Goal: Task Accomplishment & Management: Use online tool/utility

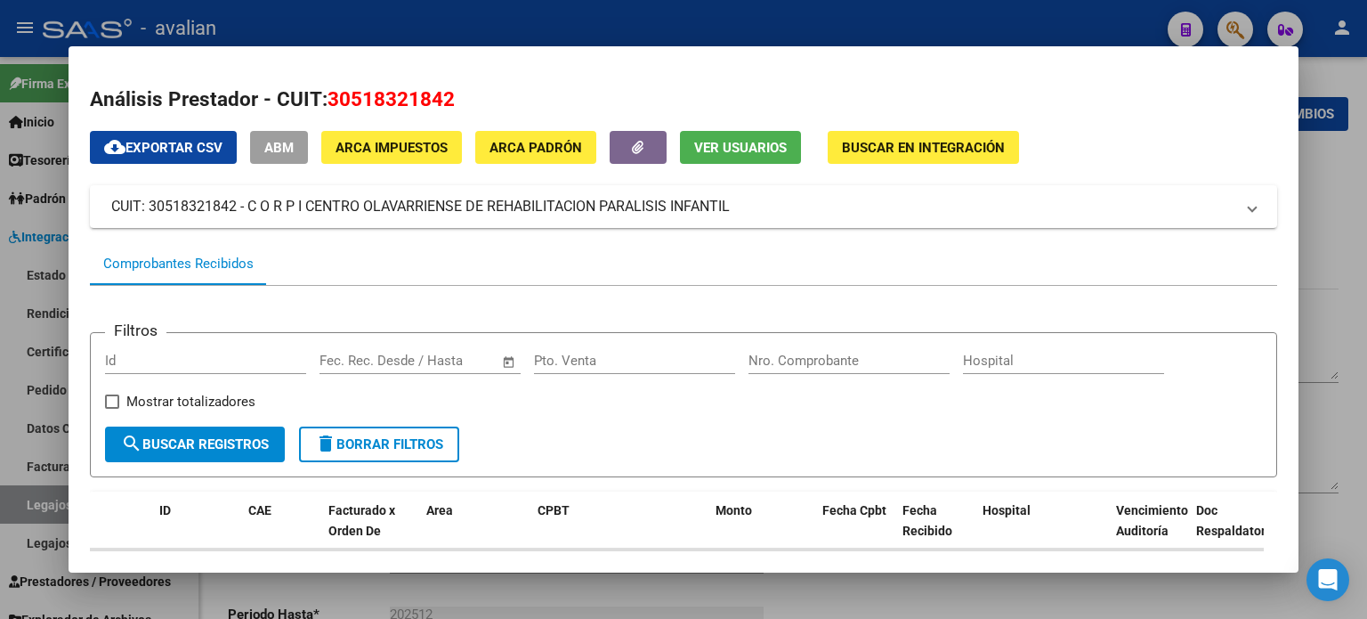
scroll to position [191, 0]
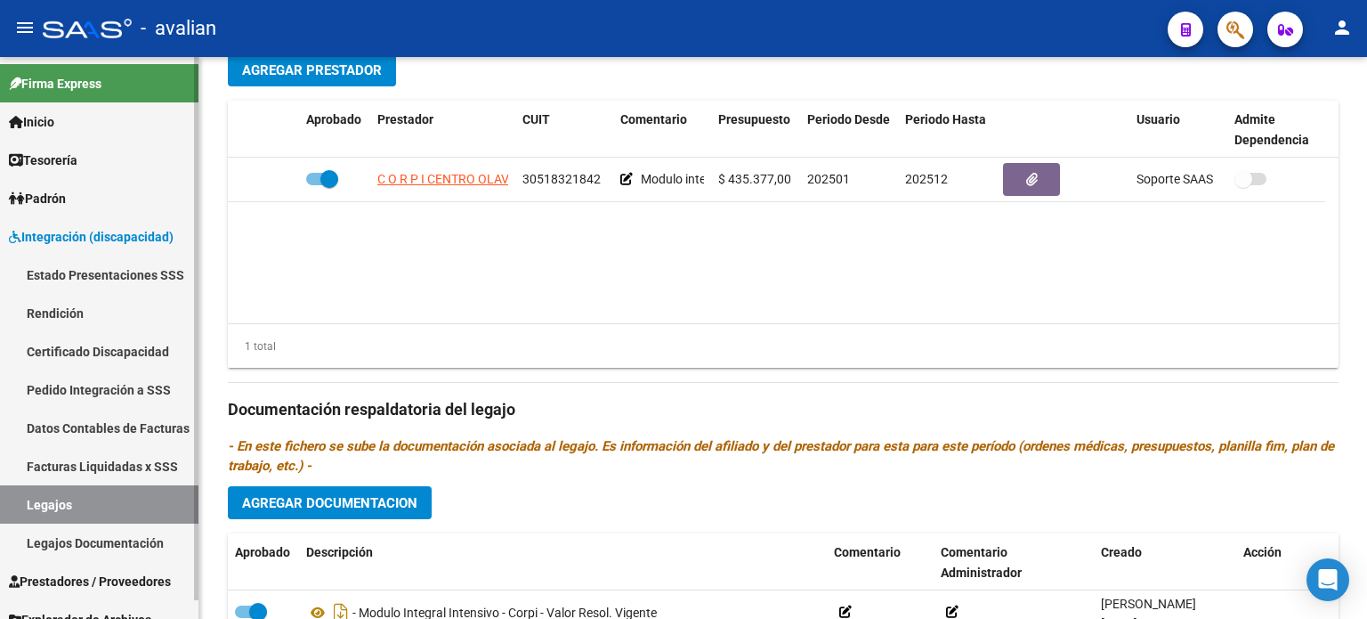
click at [89, 505] on link "Legajos" at bounding box center [99, 504] width 198 height 38
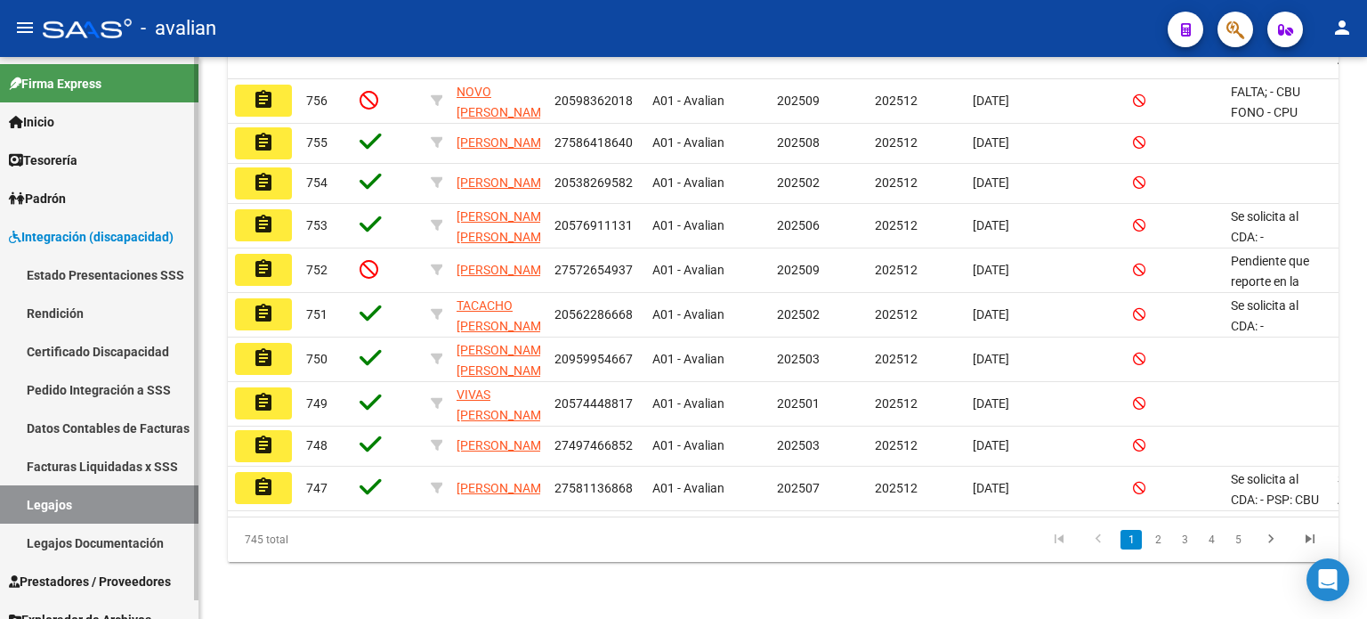
scroll to position [19, 0]
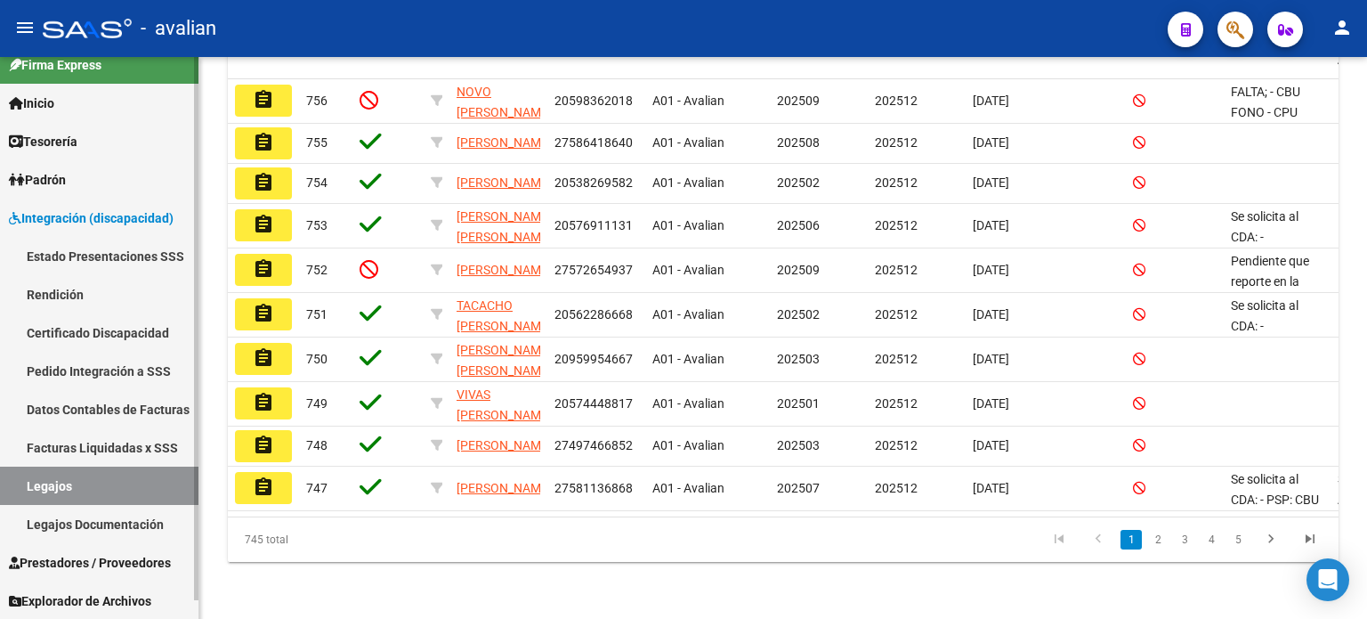
click at [78, 555] on span "Prestadores / Proveedores" at bounding box center [90, 563] width 162 height 20
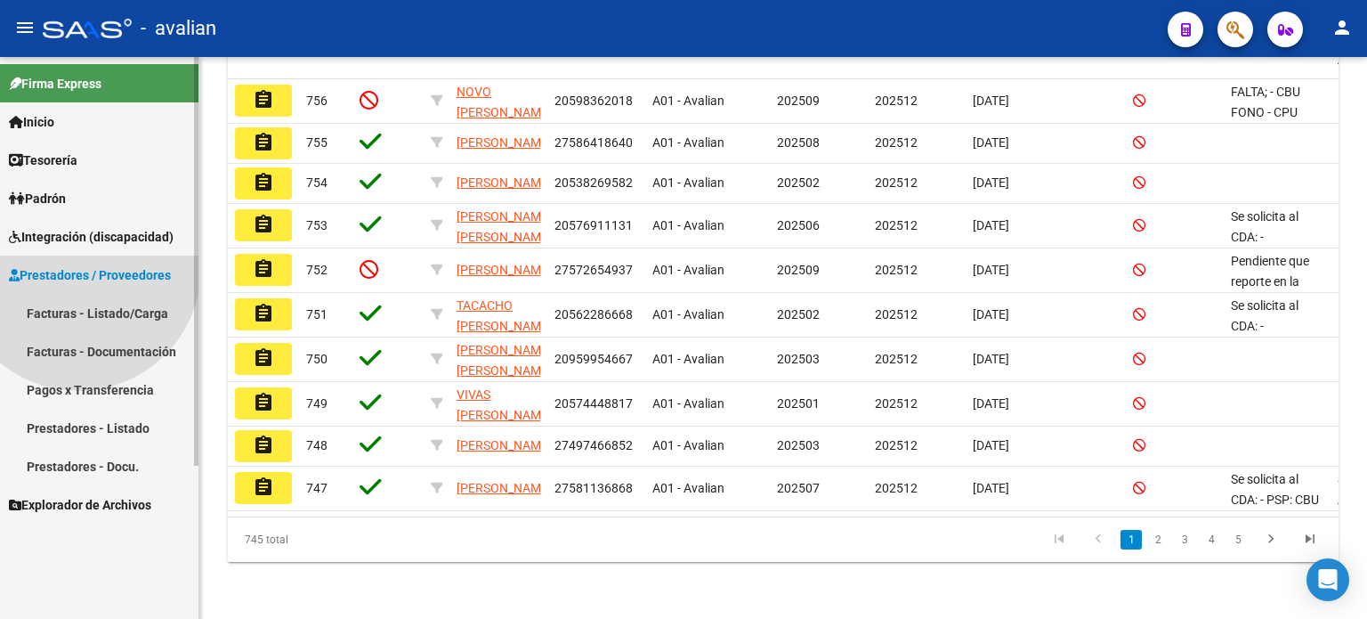
scroll to position [0, 0]
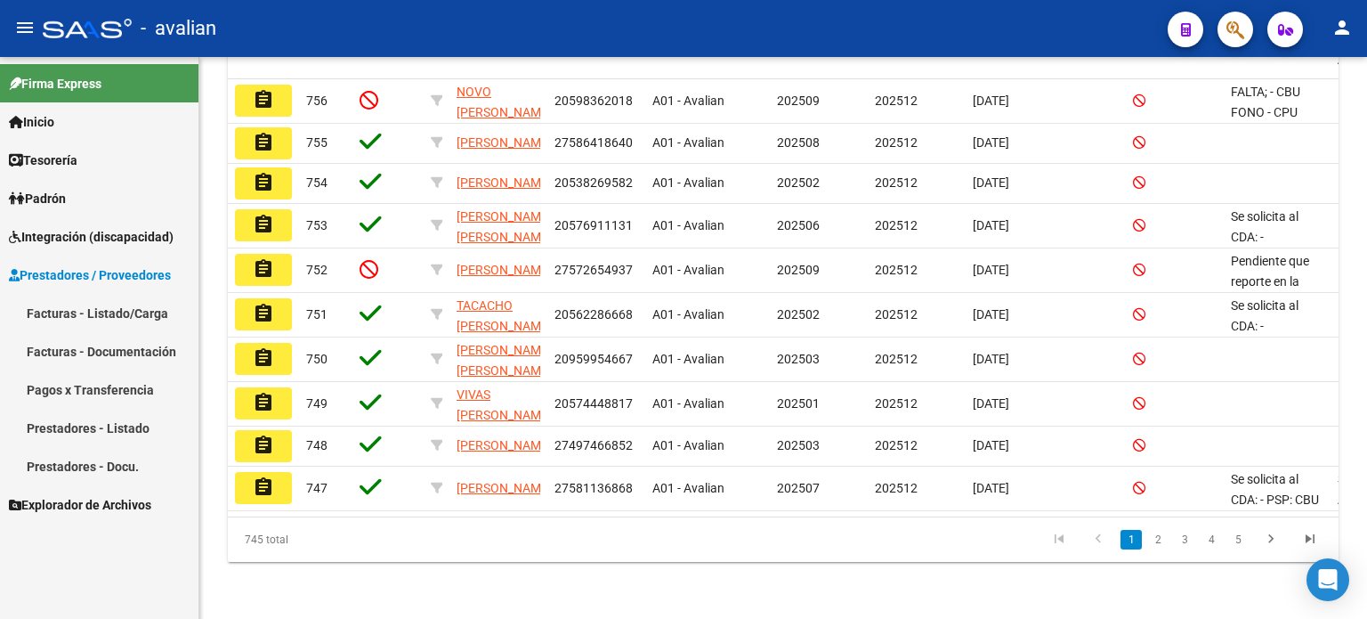
click at [54, 311] on link "Facturas - Listado/Carga" at bounding box center [99, 313] width 198 height 38
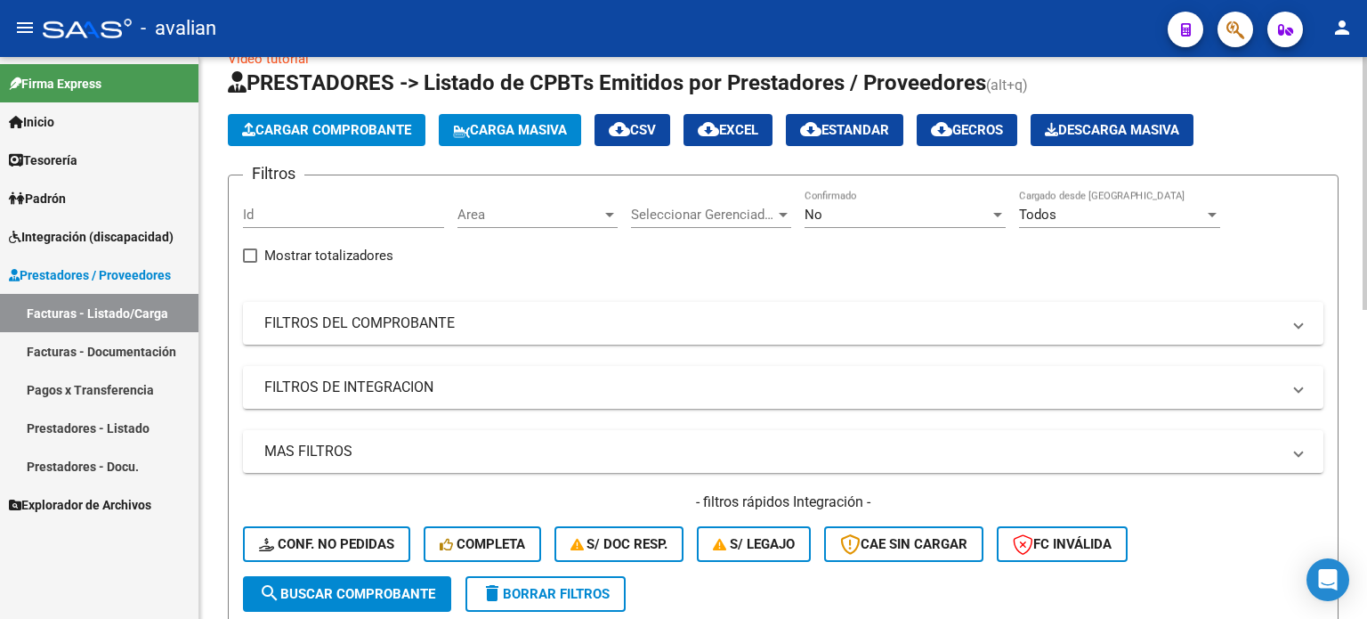
scroll to position [33, 0]
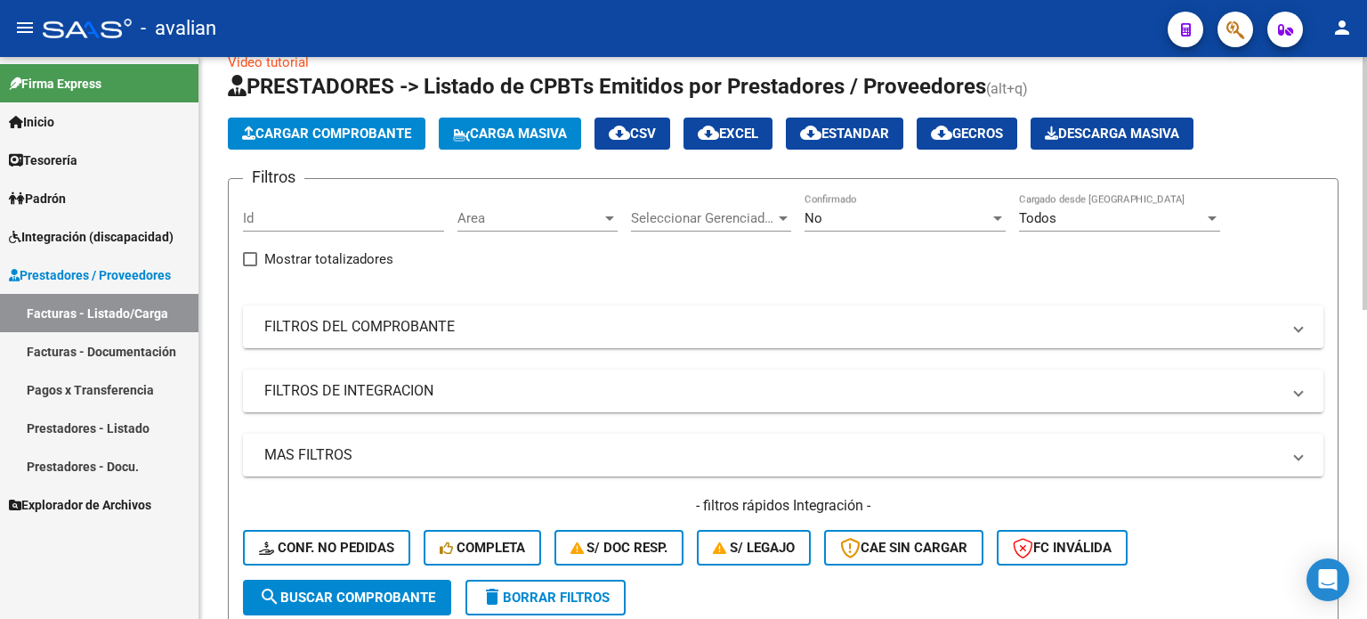
click at [552, 125] on span "Carga Masiva" at bounding box center [510, 133] width 114 height 16
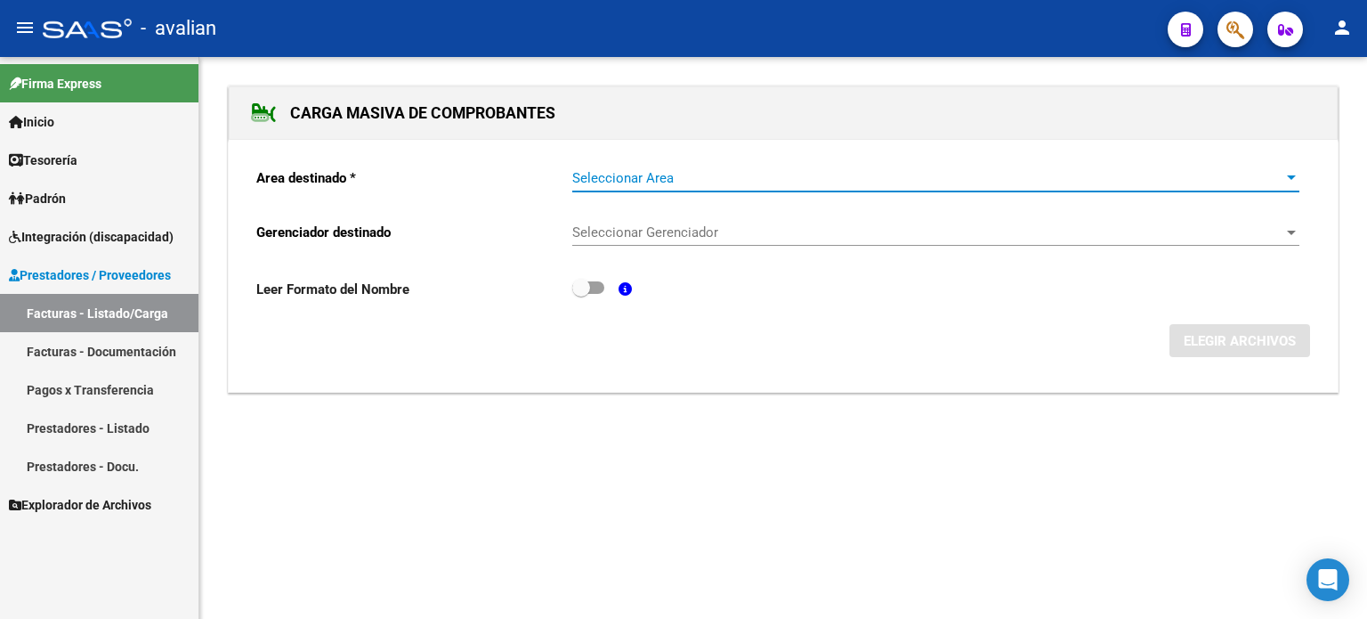
click at [630, 179] on span "Seleccionar Area" at bounding box center [927, 178] width 711 height 16
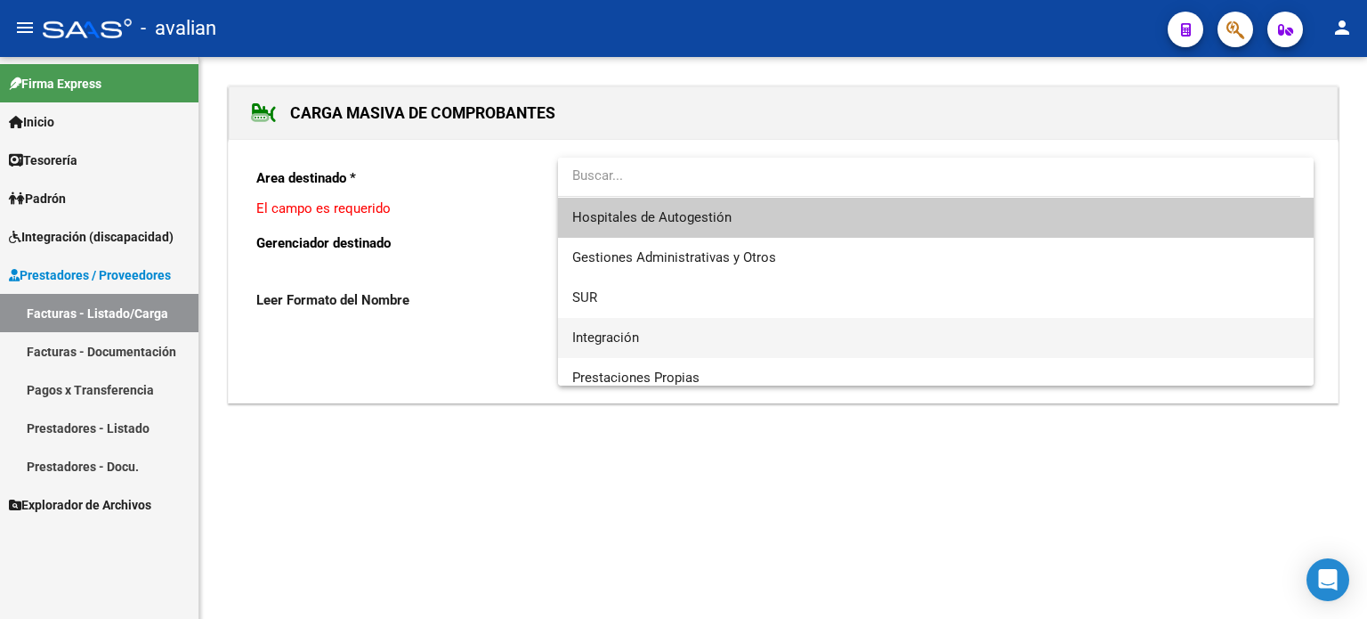
click at [606, 329] on span "Integración" at bounding box center [605, 337] width 67 height 16
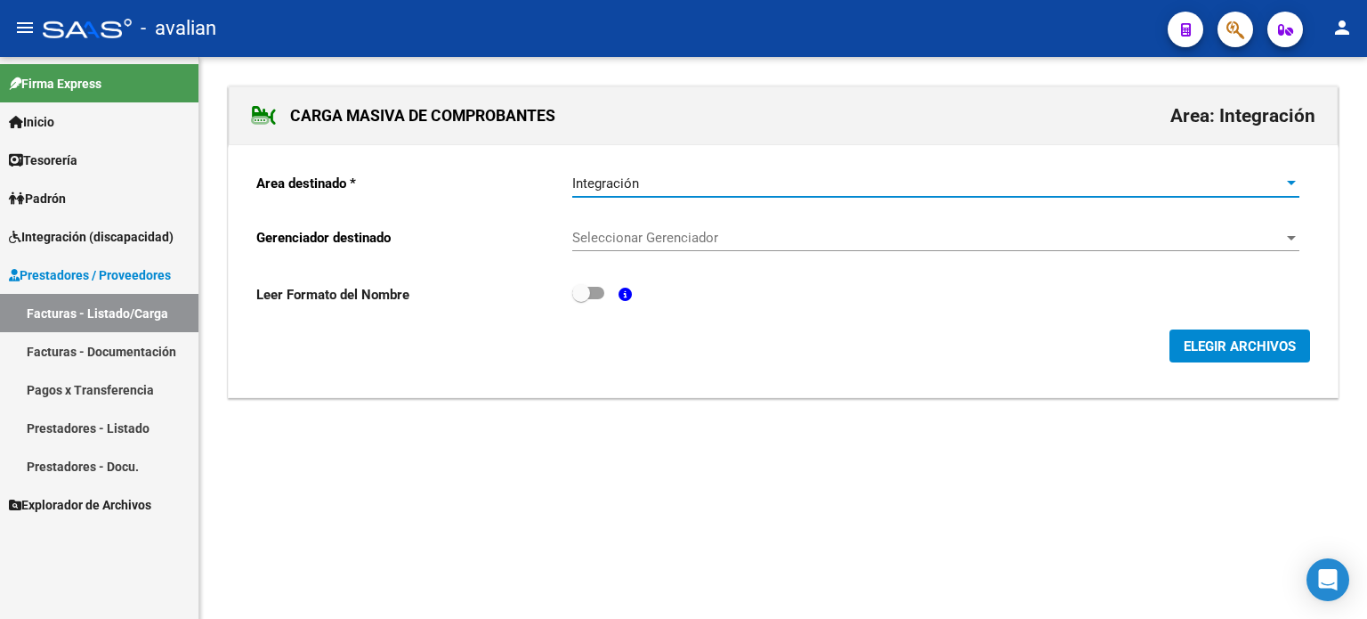
click at [627, 223] on div "Seleccionar Gerenciador Seleccionar Gerenciador" at bounding box center [935, 232] width 727 height 38
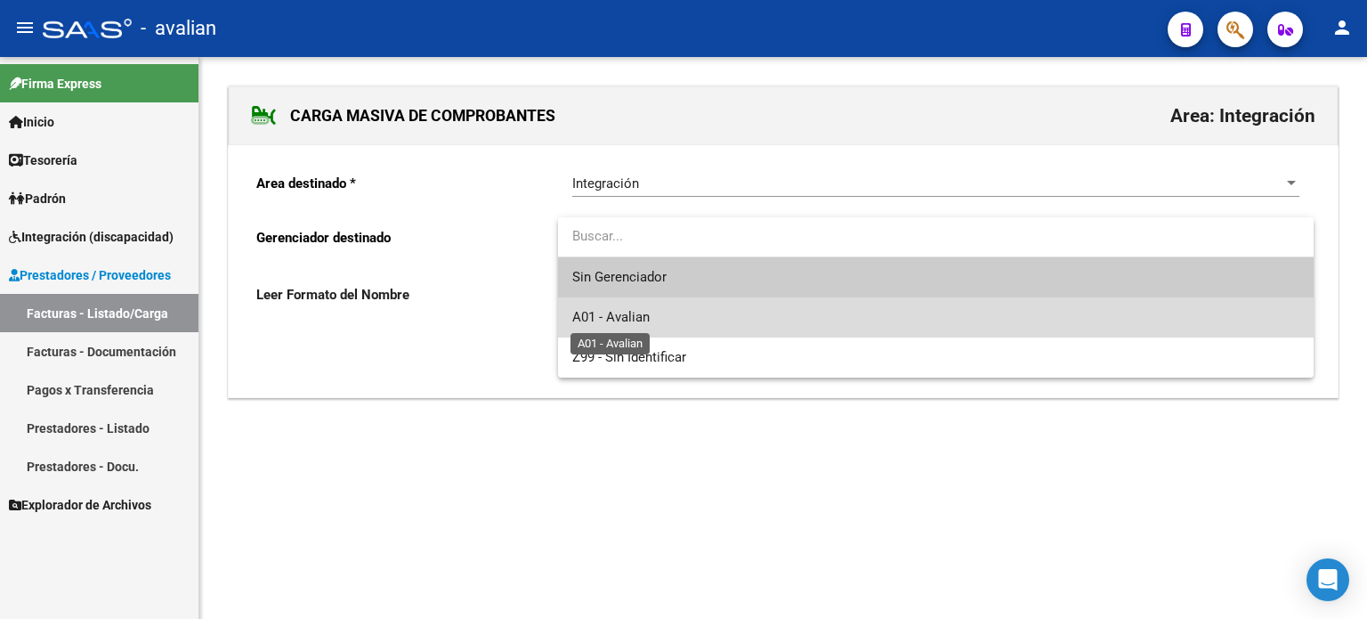
click at [634, 310] on span "A01 - Avalian" at bounding box center [610, 317] width 77 height 16
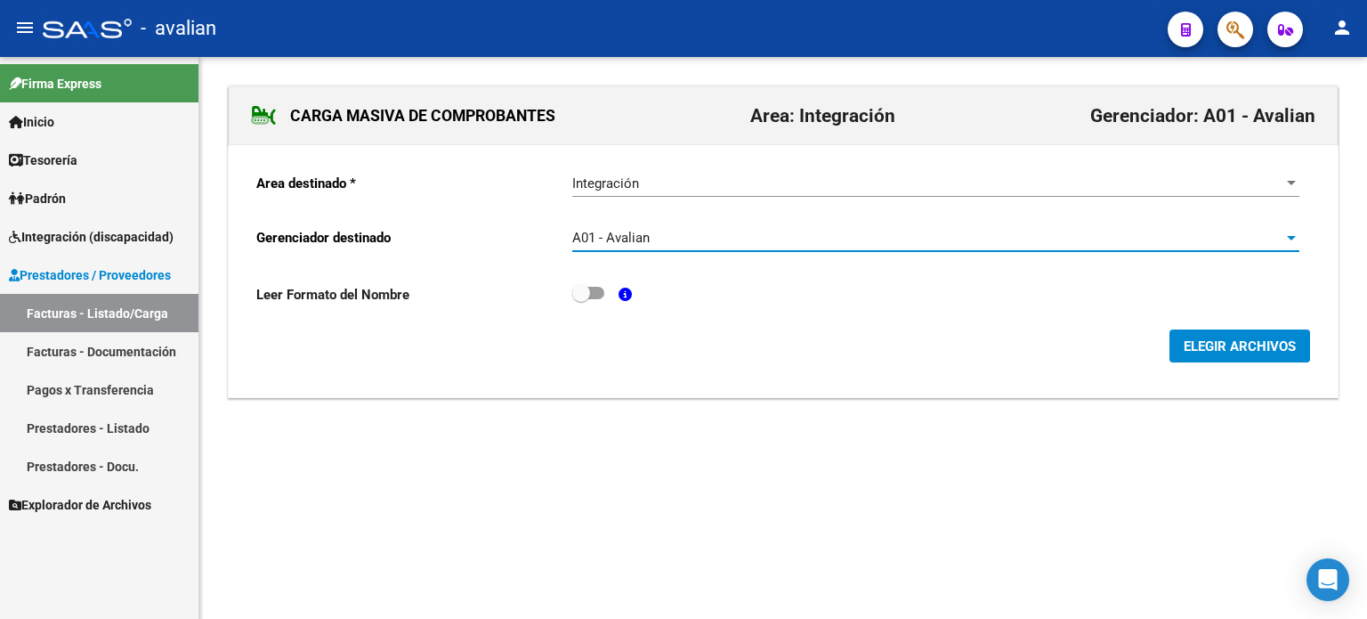
click at [591, 287] on span at bounding box center [588, 293] width 32 height 12
click at [581, 299] on input "checkbox" at bounding box center [580, 299] width 1 height 1
checkbox input "true"
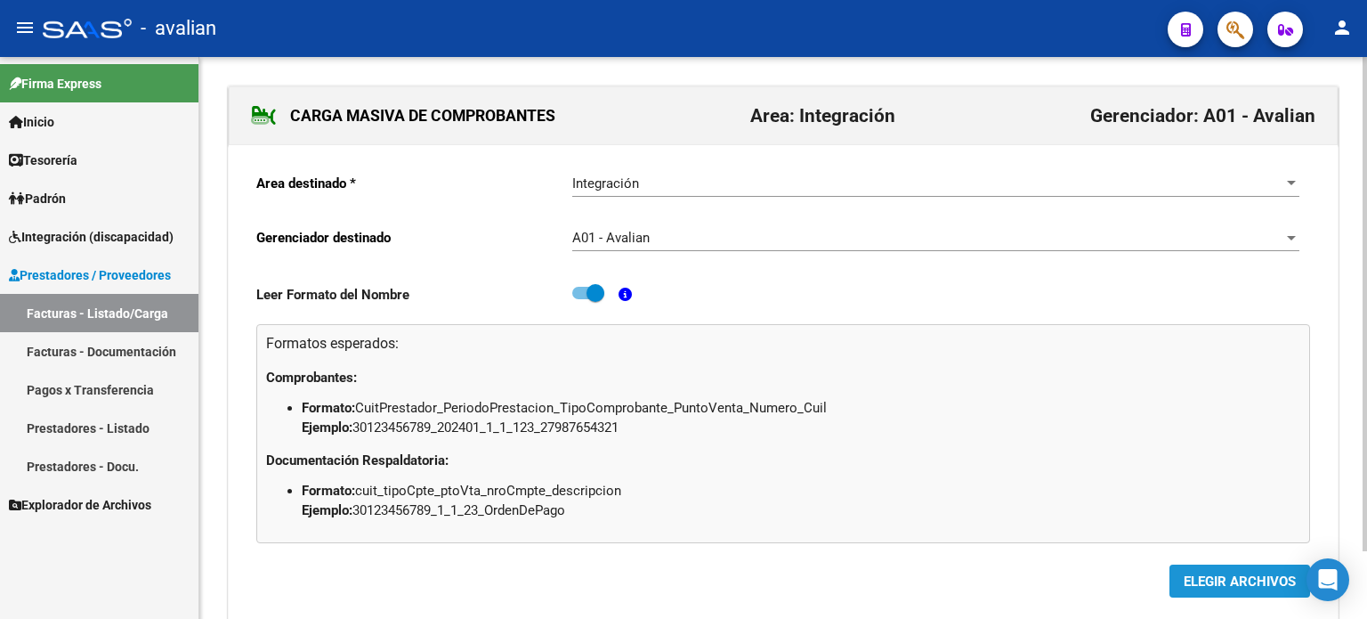
click at [1193, 569] on button "ELEGIR ARCHIVOS" at bounding box center [1240, 580] width 141 height 33
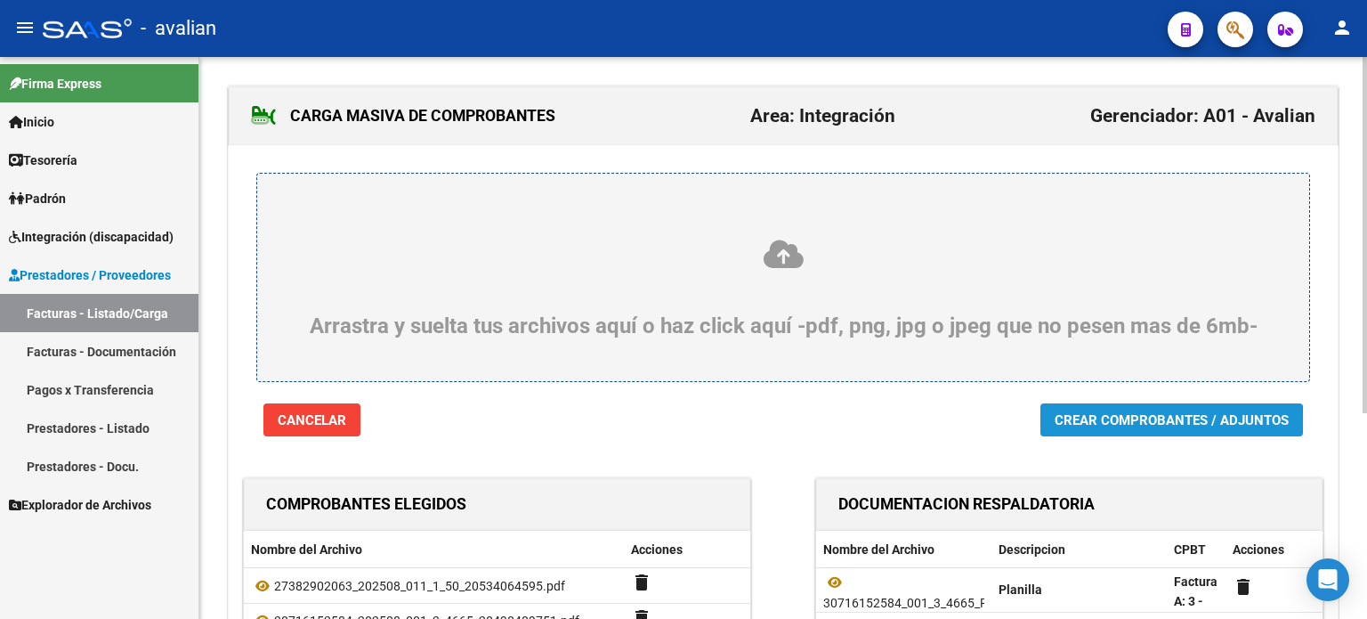
click at [1116, 424] on span "Crear Comprobantes / Adjuntos" at bounding box center [1172, 420] width 234 height 16
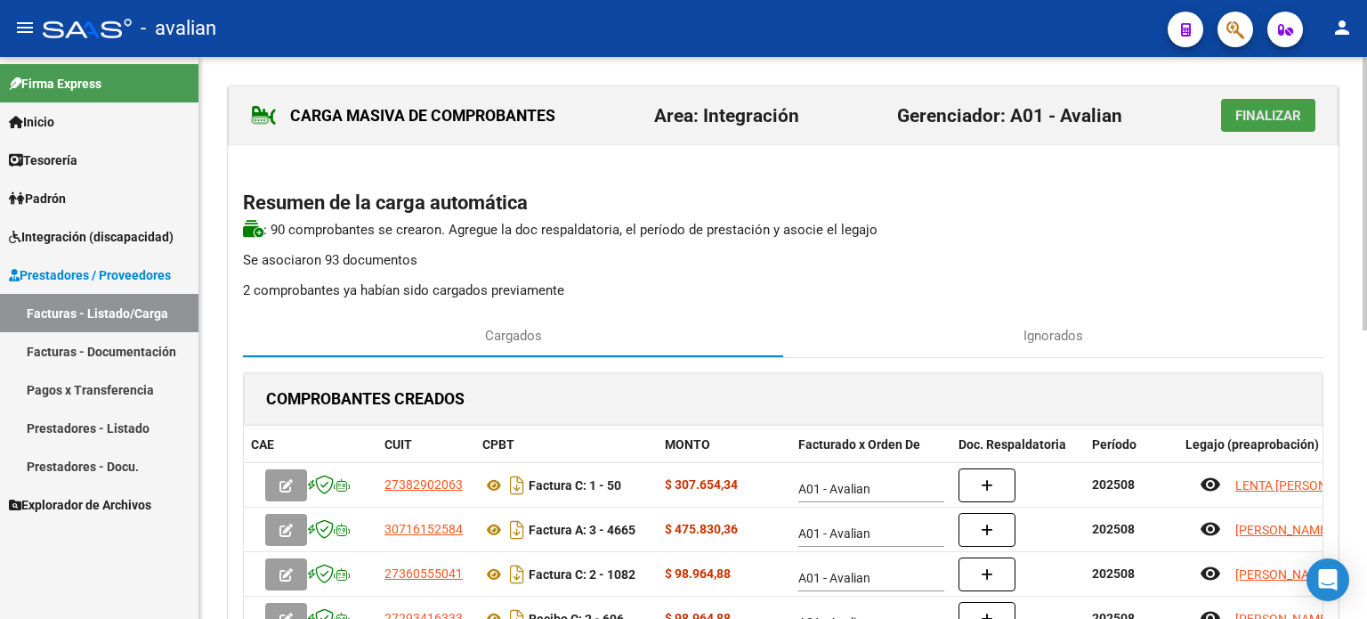
click at [1261, 124] on button "Finalizar" at bounding box center [1268, 115] width 94 height 33
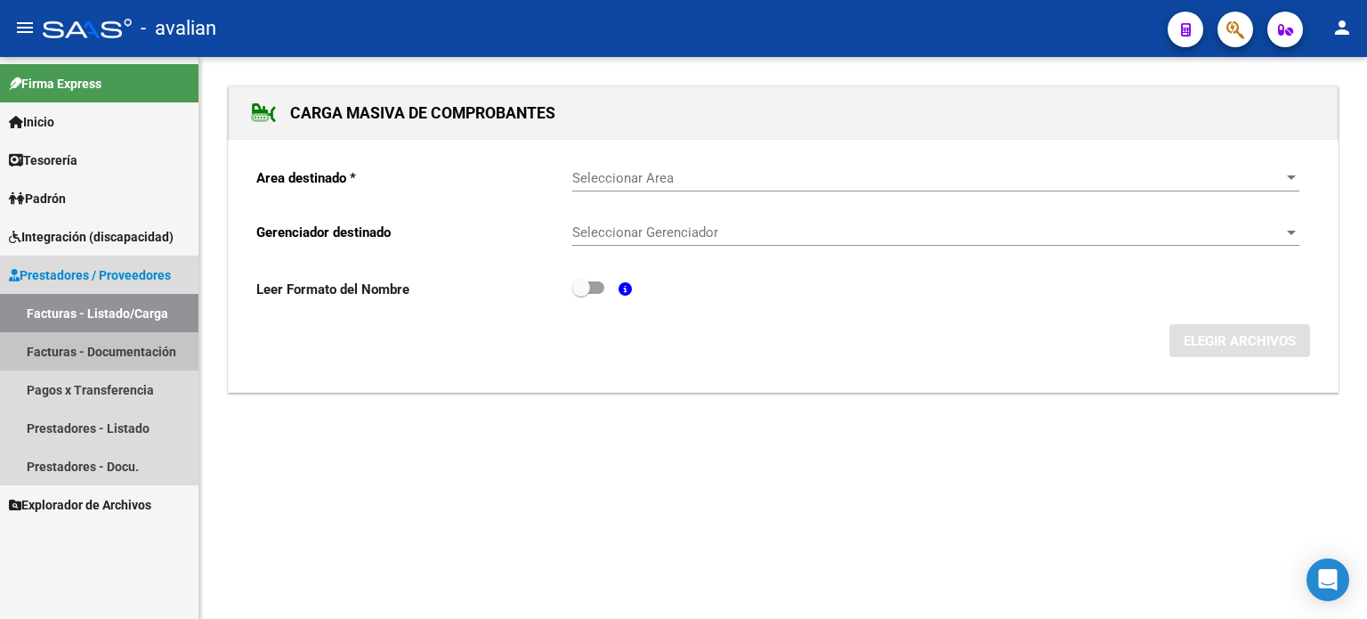
click at [51, 352] on link "Facturas - Documentación" at bounding box center [99, 351] width 198 height 38
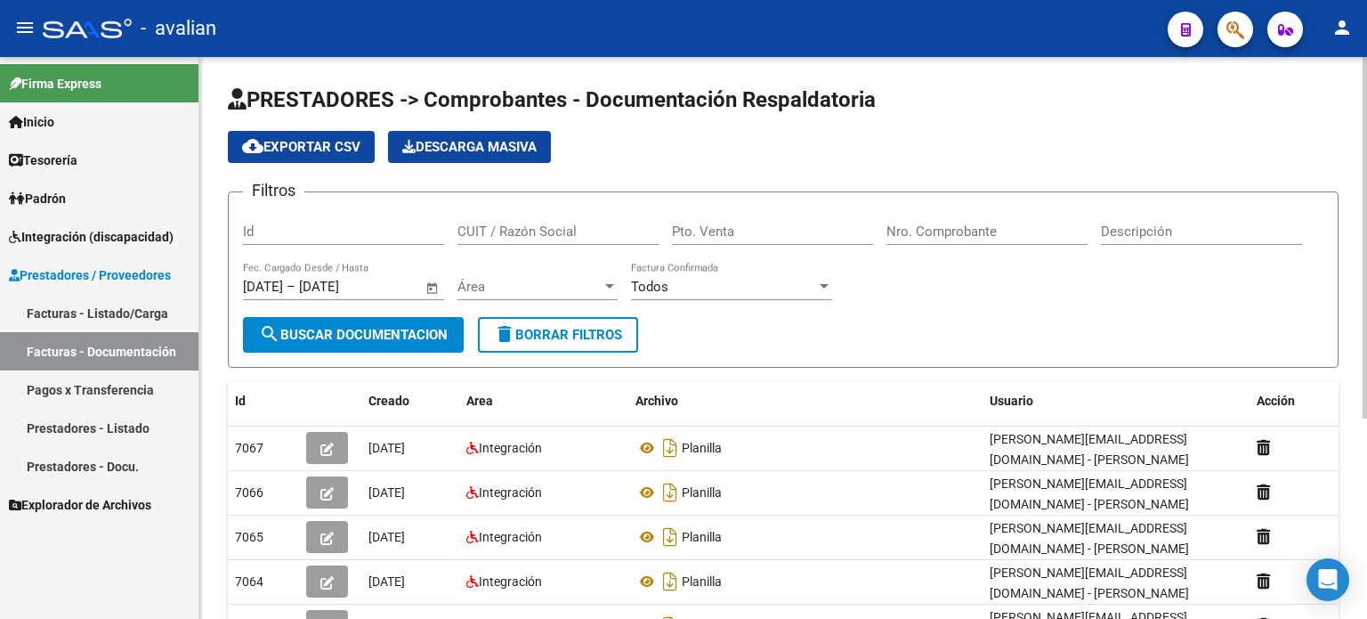
click at [562, 335] on span "delete Borrar Filtros" at bounding box center [558, 335] width 128 height 16
click at [65, 306] on link "Facturas - Listado/Carga" at bounding box center [99, 313] width 198 height 38
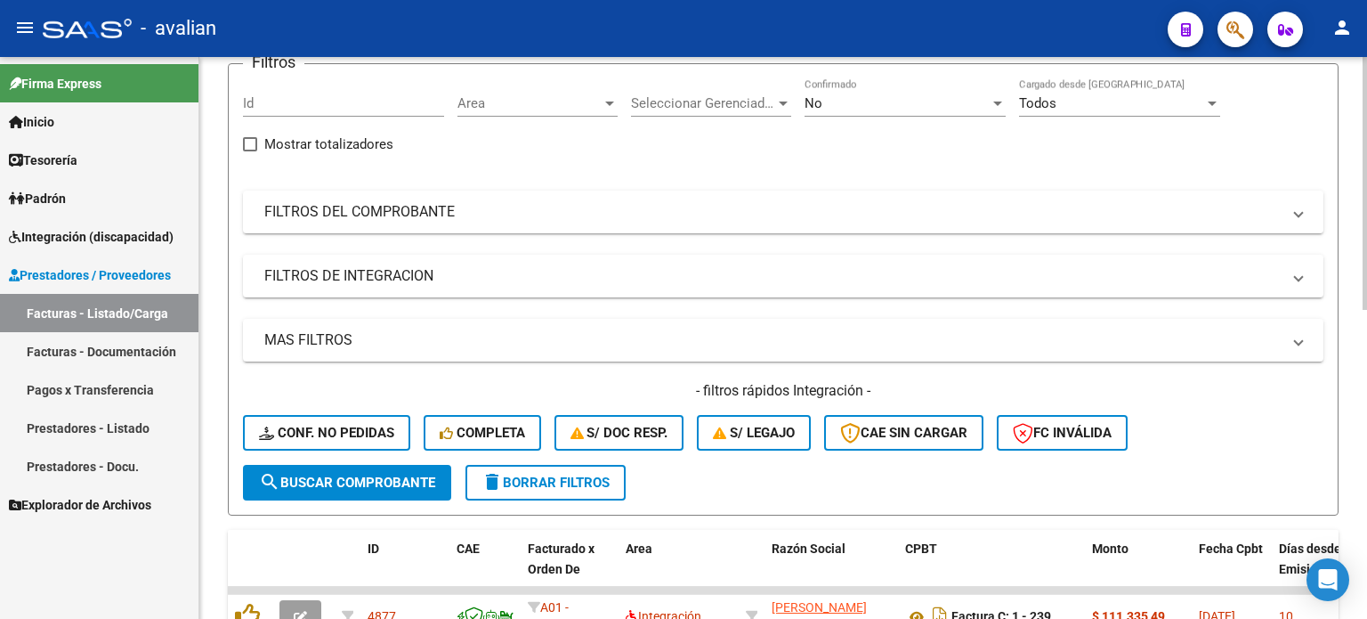
scroll to position [178, 0]
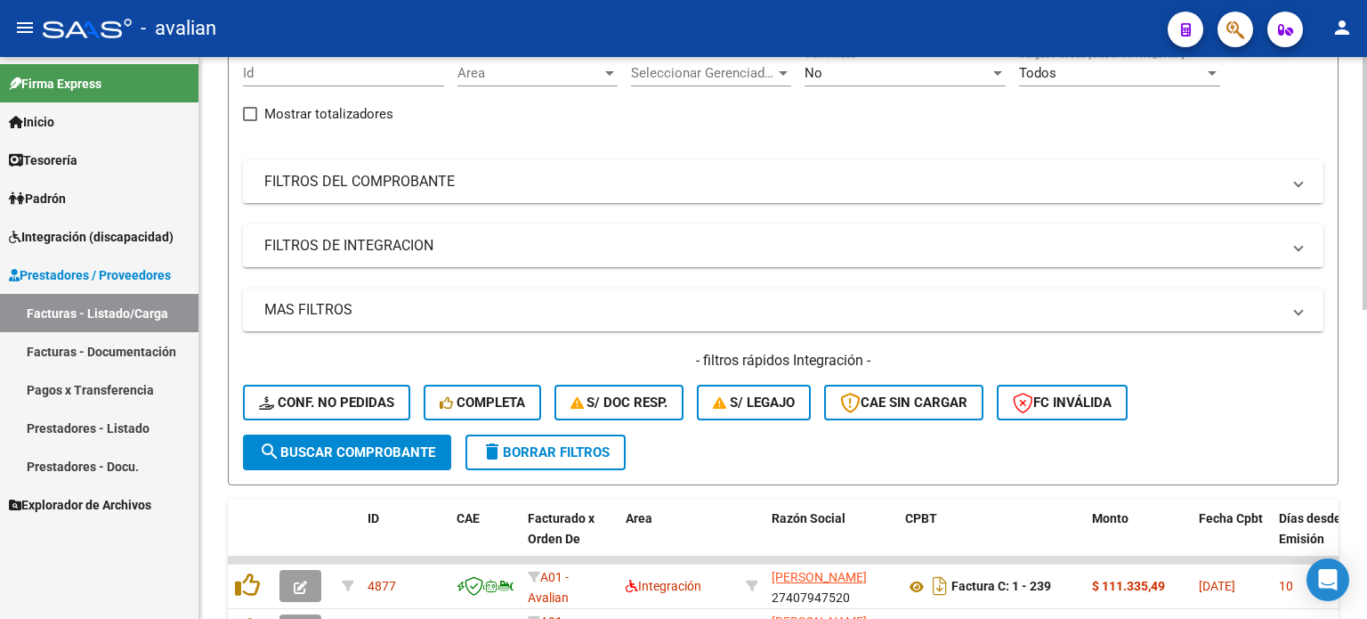
click at [509, 454] on span "delete Borrar Filtros" at bounding box center [546, 452] width 128 height 16
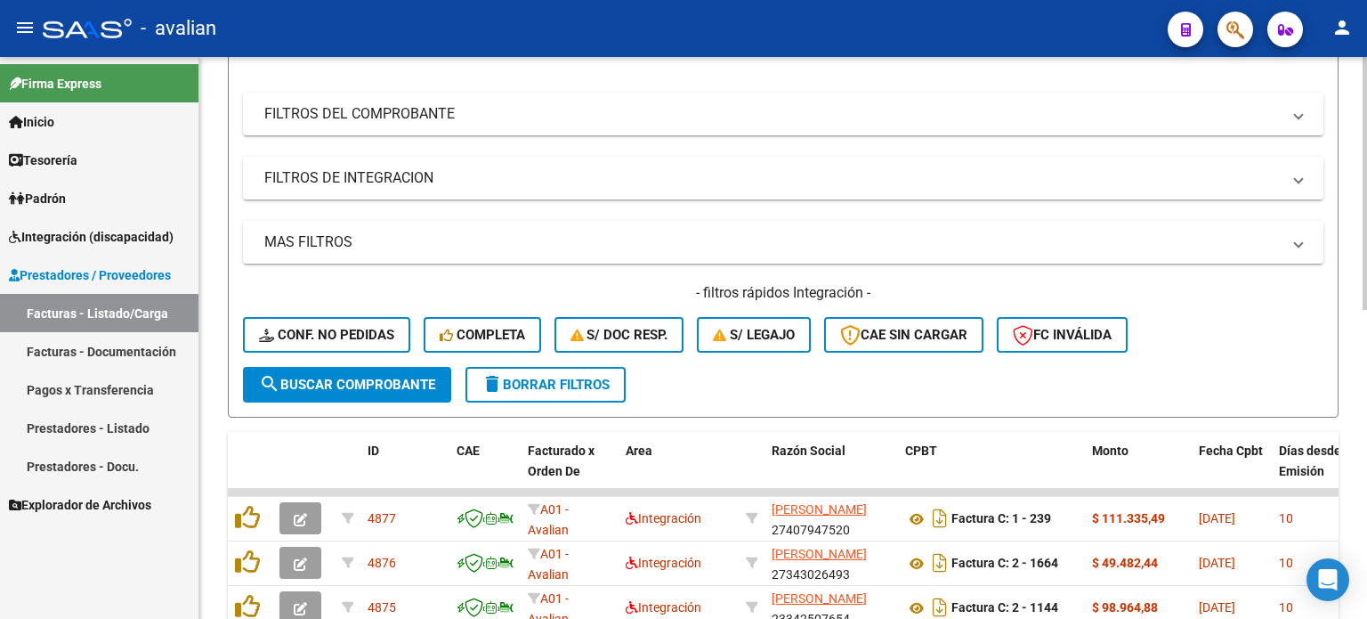
scroll to position [356, 0]
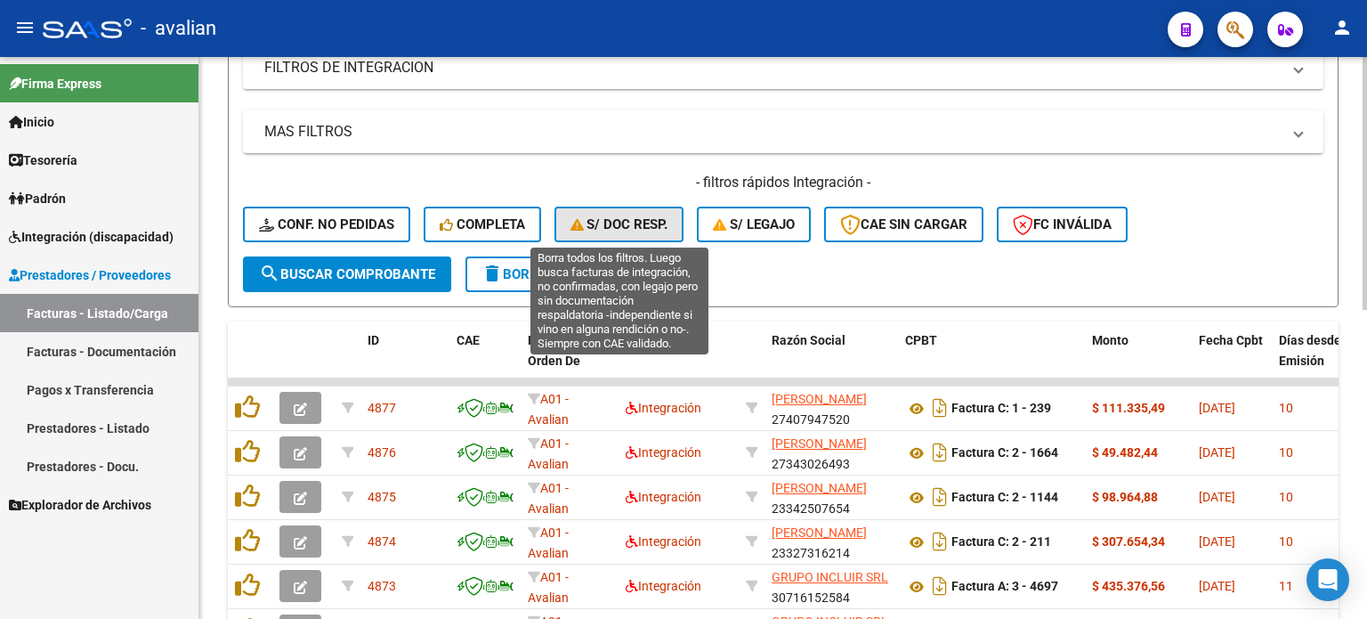
click at [630, 222] on span "S/ Doc Resp." at bounding box center [620, 224] width 98 height 16
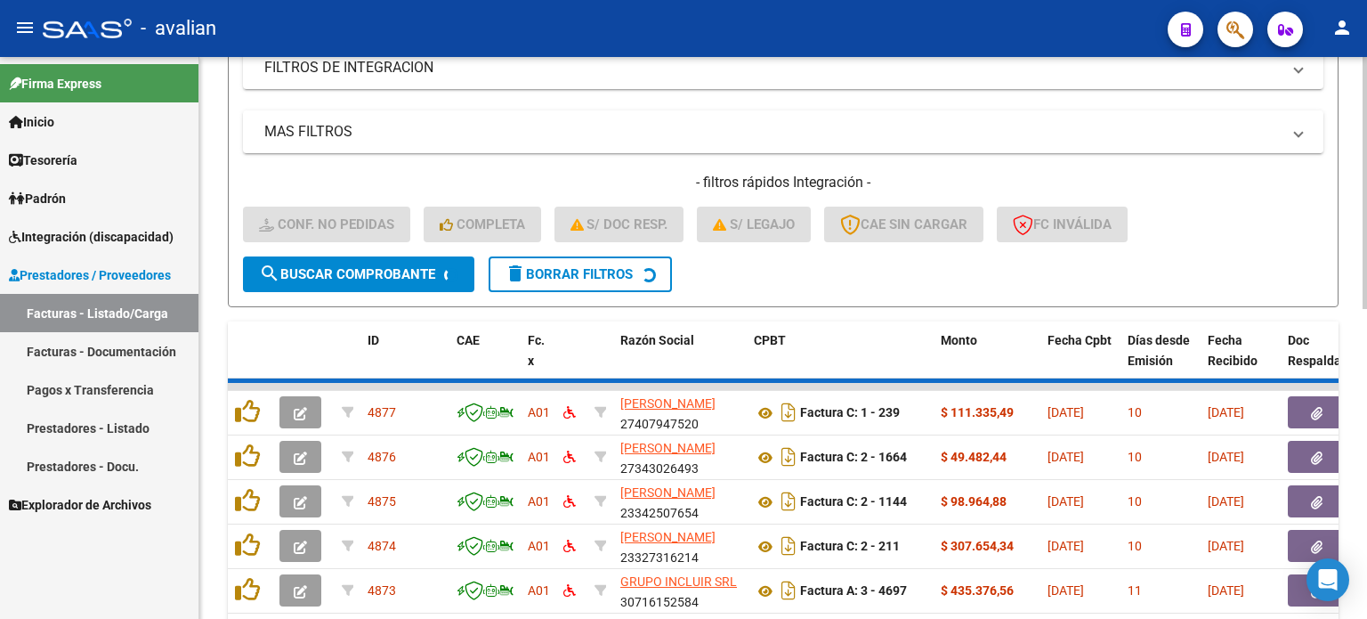
scroll to position [286, 0]
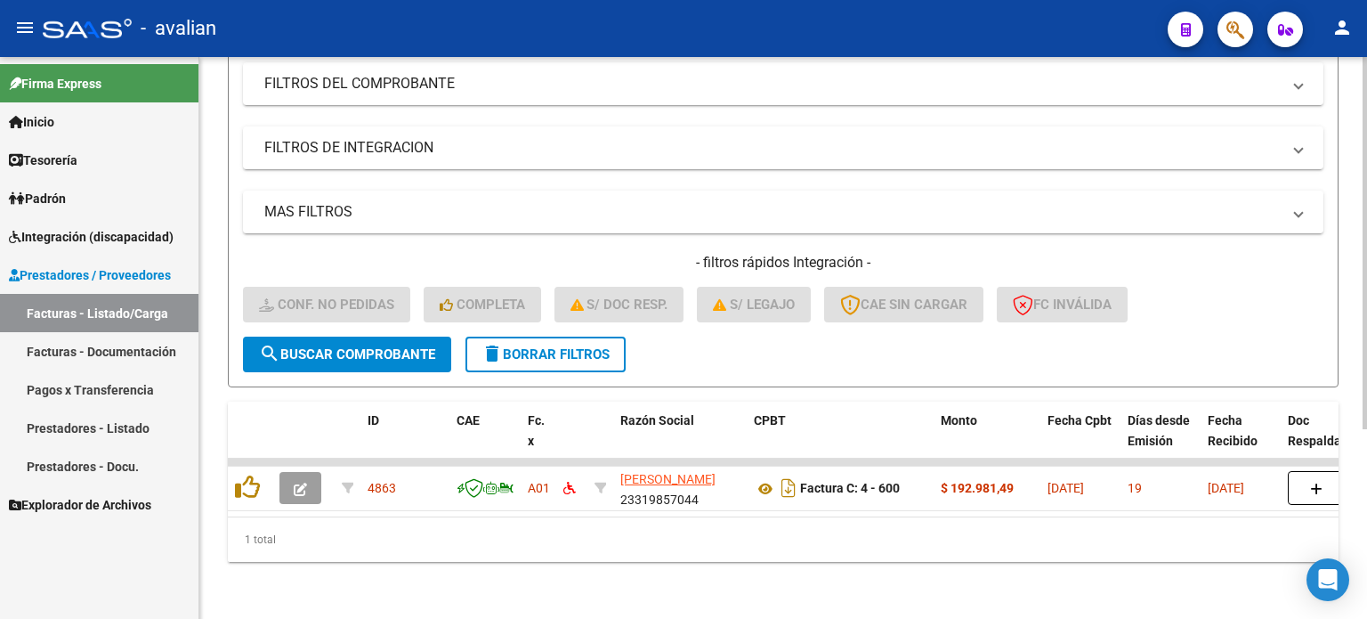
click at [605, 346] on span "delete Borrar Filtros" at bounding box center [546, 354] width 128 height 16
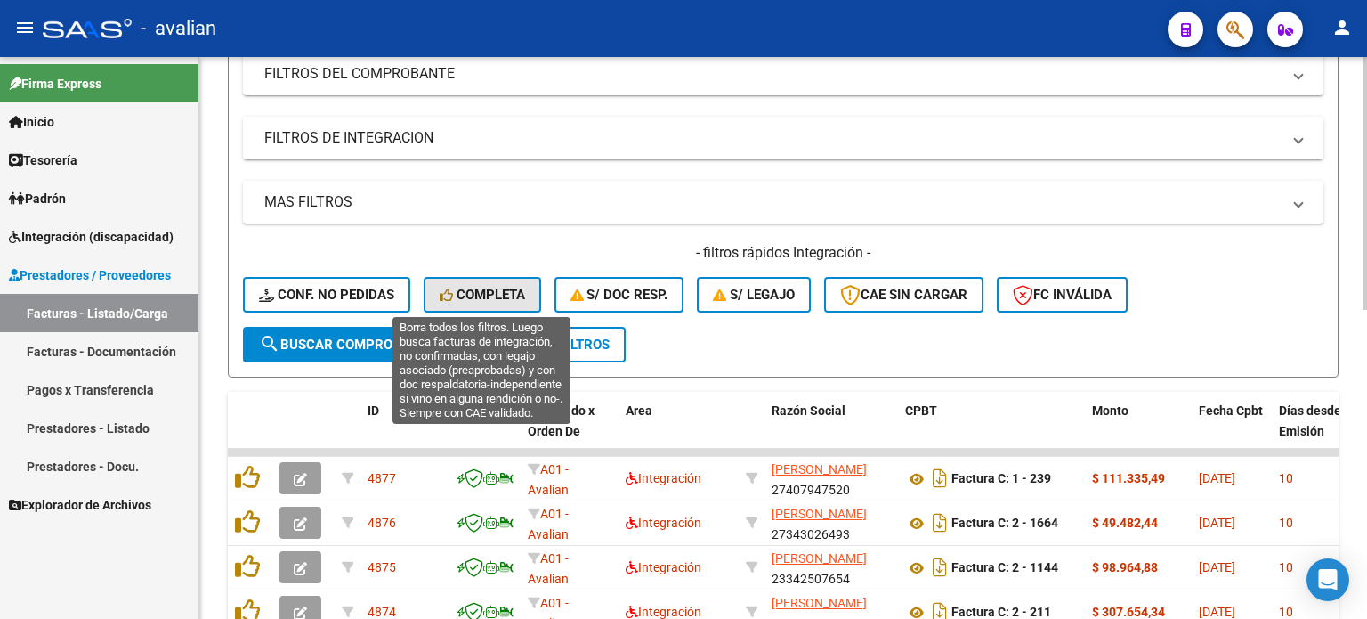
click at [502, 295] on span "Completa" at bounding box center [482, 295] width 85 height 16
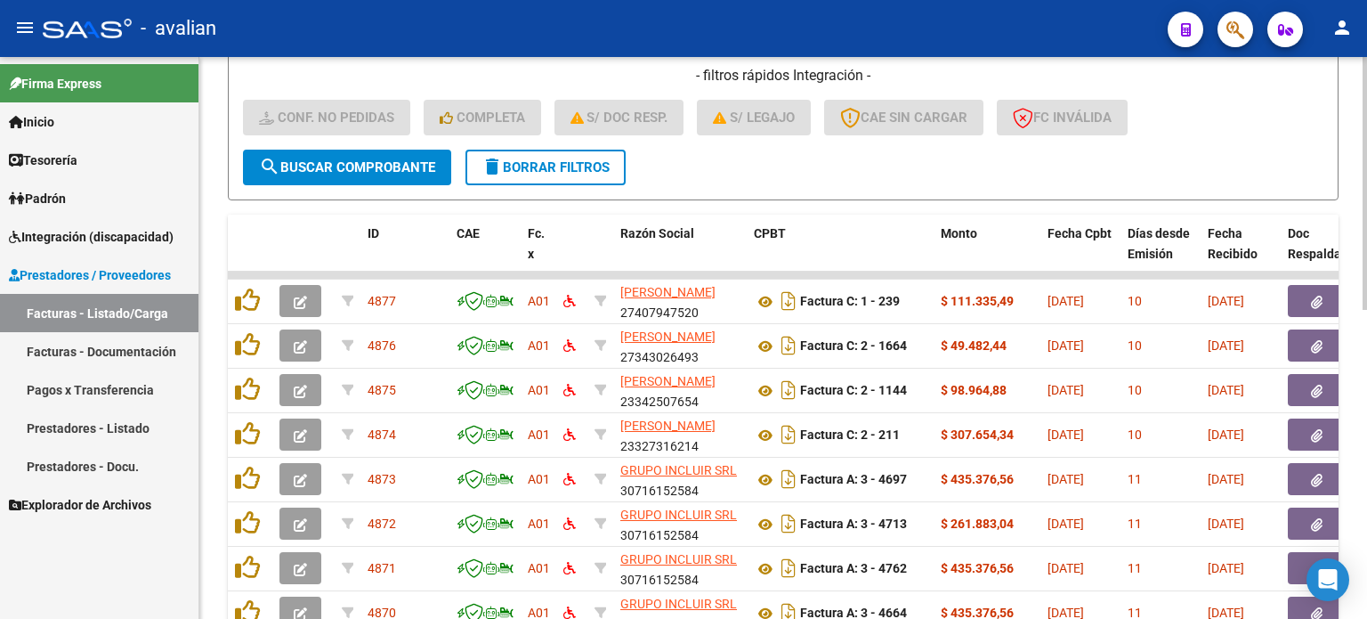
scroll to position [389, 0]
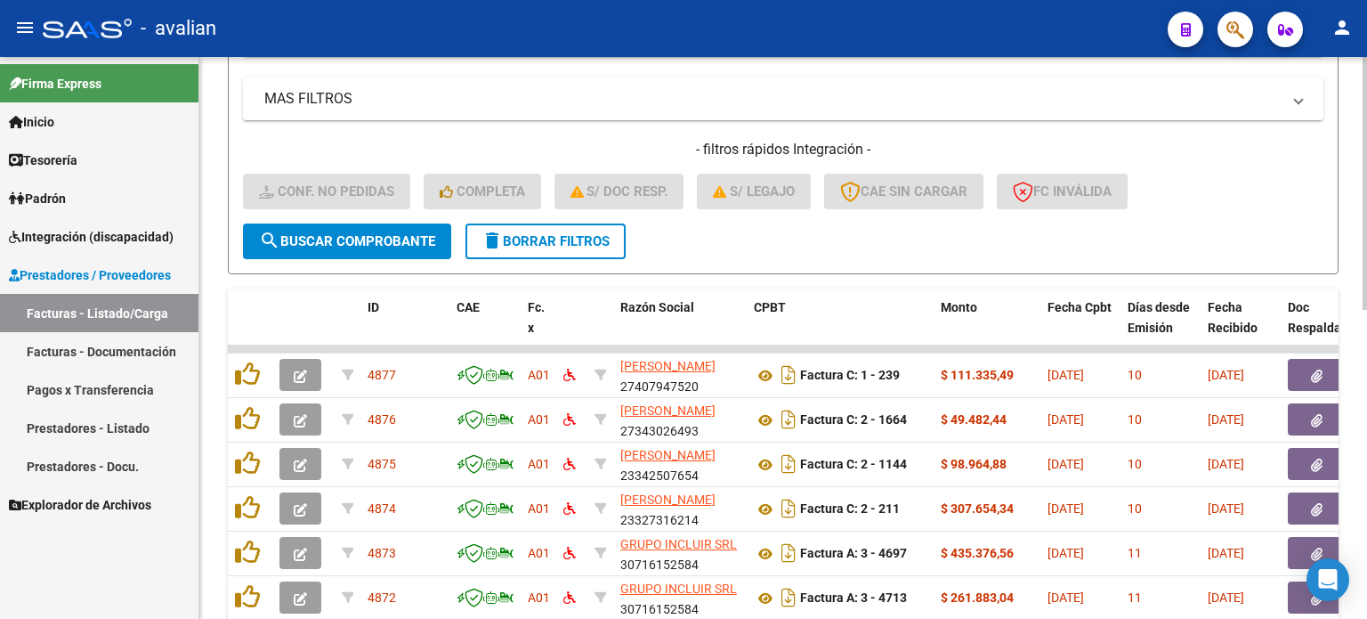
click at [530, 245] on span "delete Borrar Filtros" at bounding box center [546, 241] width 128 height 16
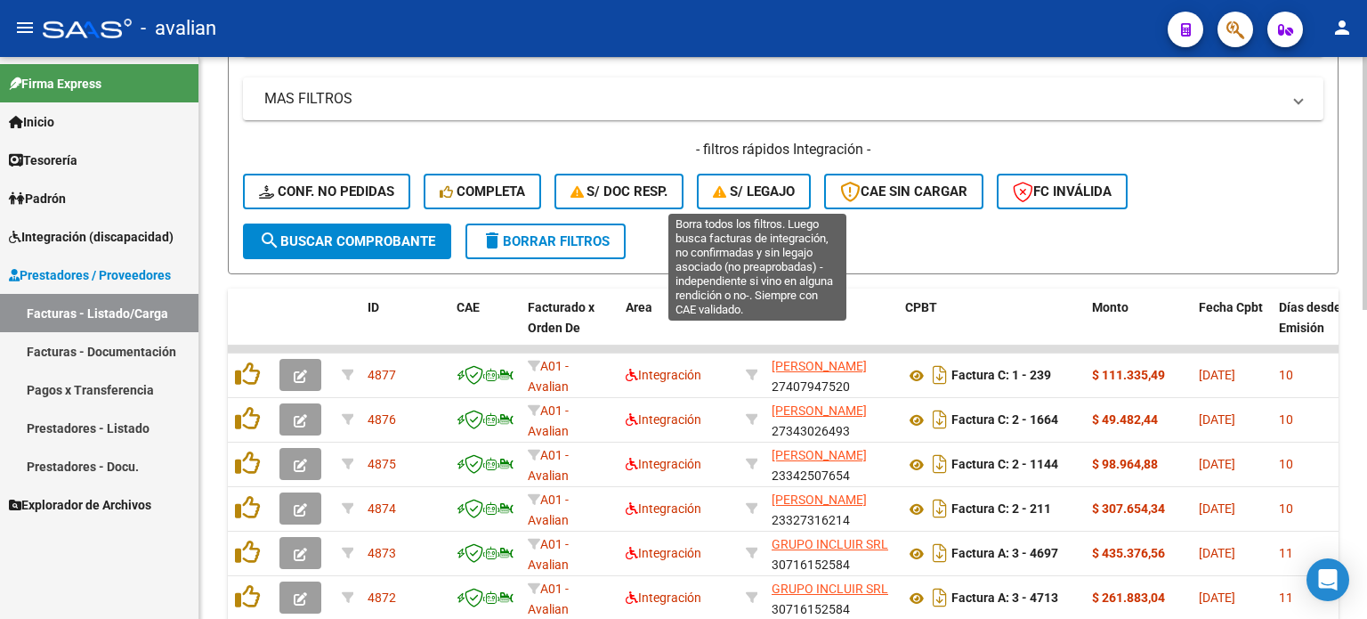
click at [747, 185] on span "S/ legajo" at bounding box center [754, 191] width 82 height 16
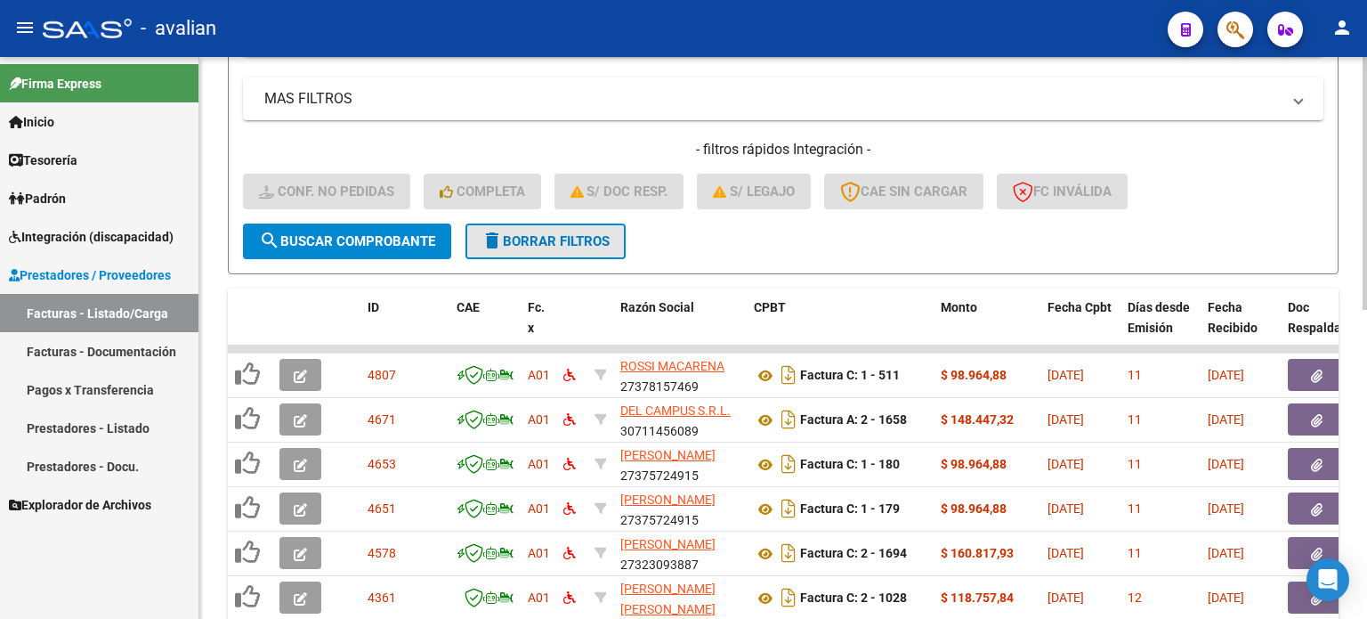
click at [508, 253] on button "delete Borrar Filtros" at bounding box center [546, 241] width 160 height 36
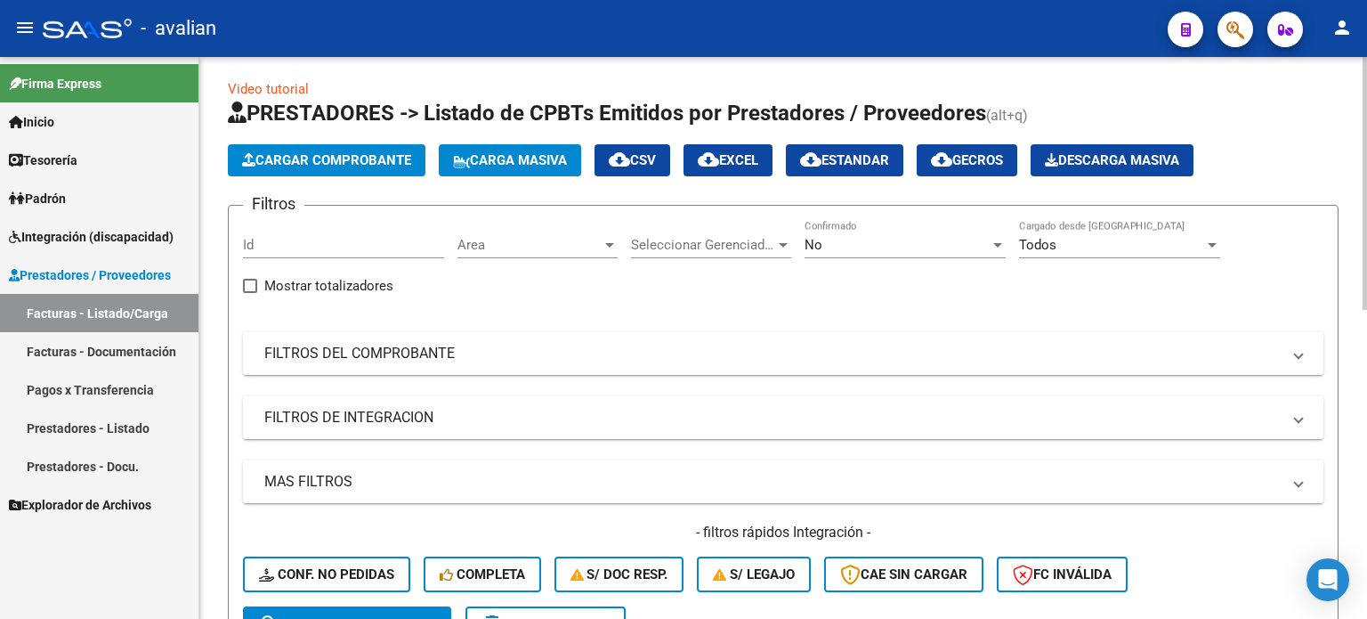
scroll to position [0, 0]
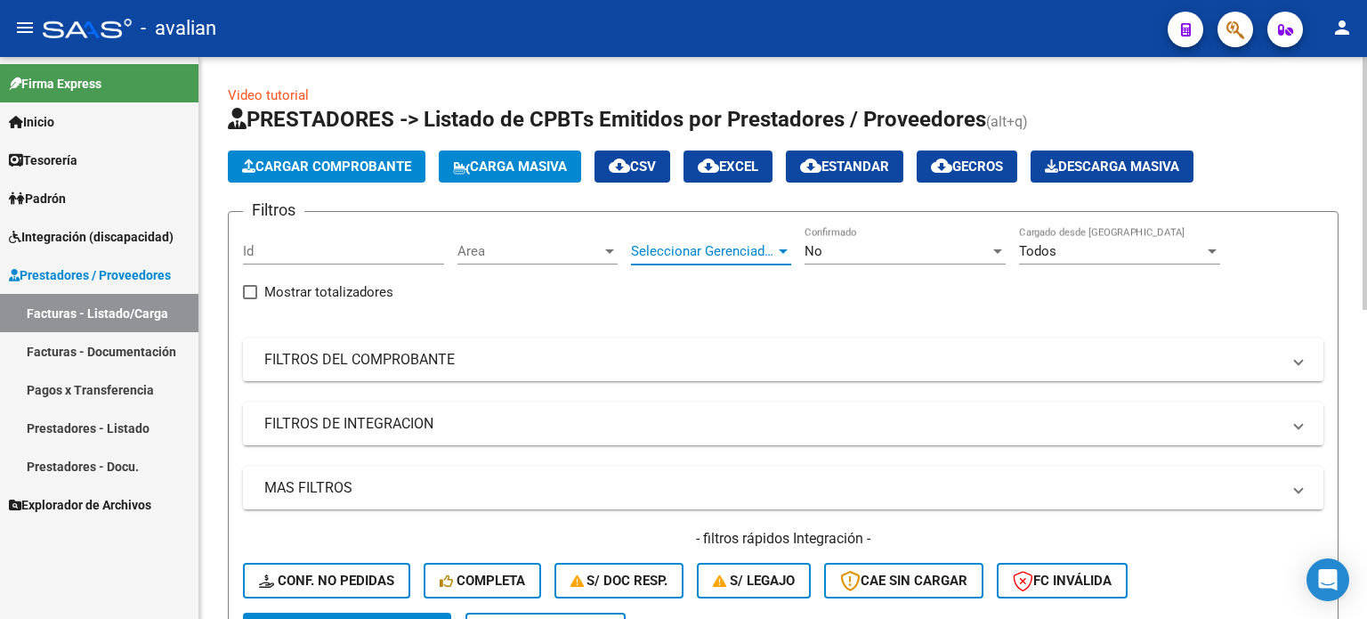
click at [671, 252] on span "Seleccionar Gerenciador" at bounding box center [703, 251] width 144 height 16
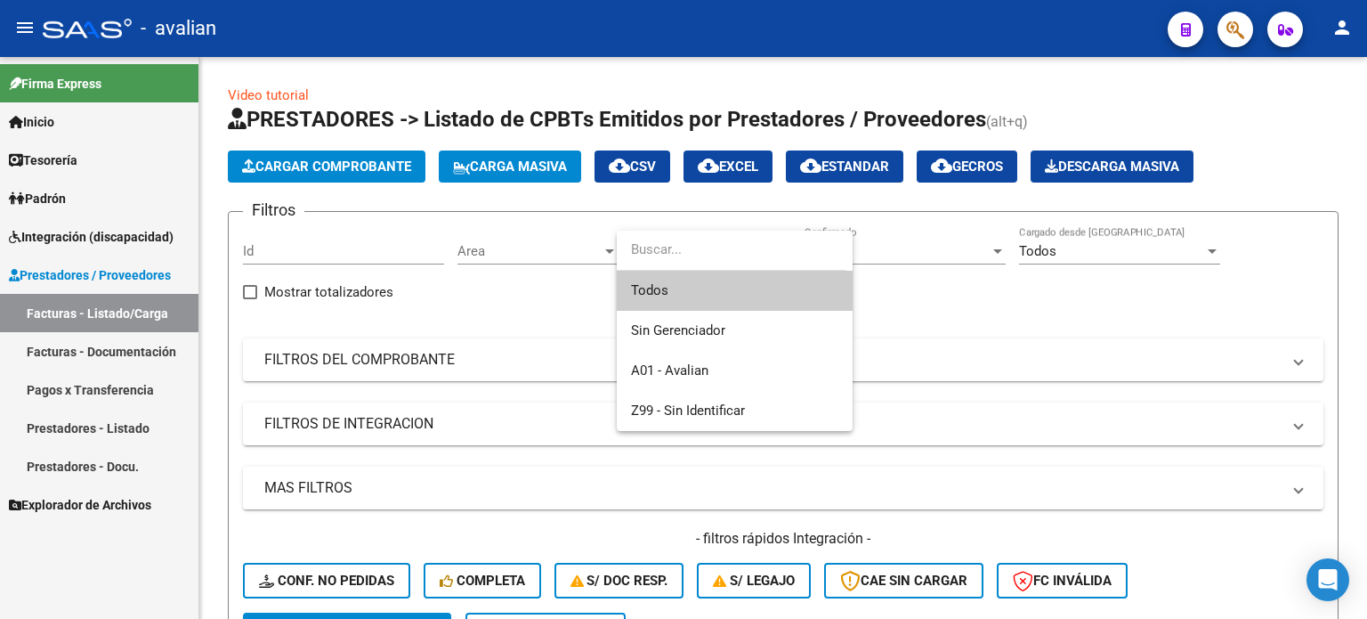
click at [552, 249] on div at bounding box center [683, 309] width 1367 height 619
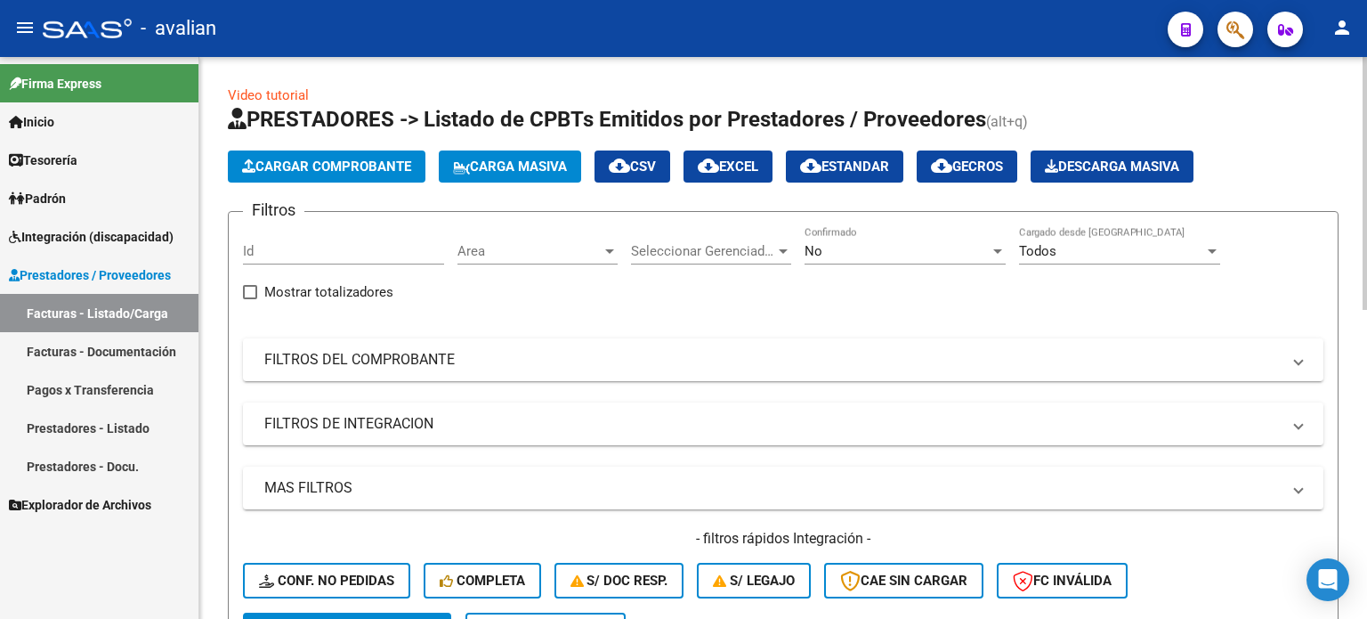
click at [498, 257] on span "Area" at bounding box center [529, 251] width 144 height 16
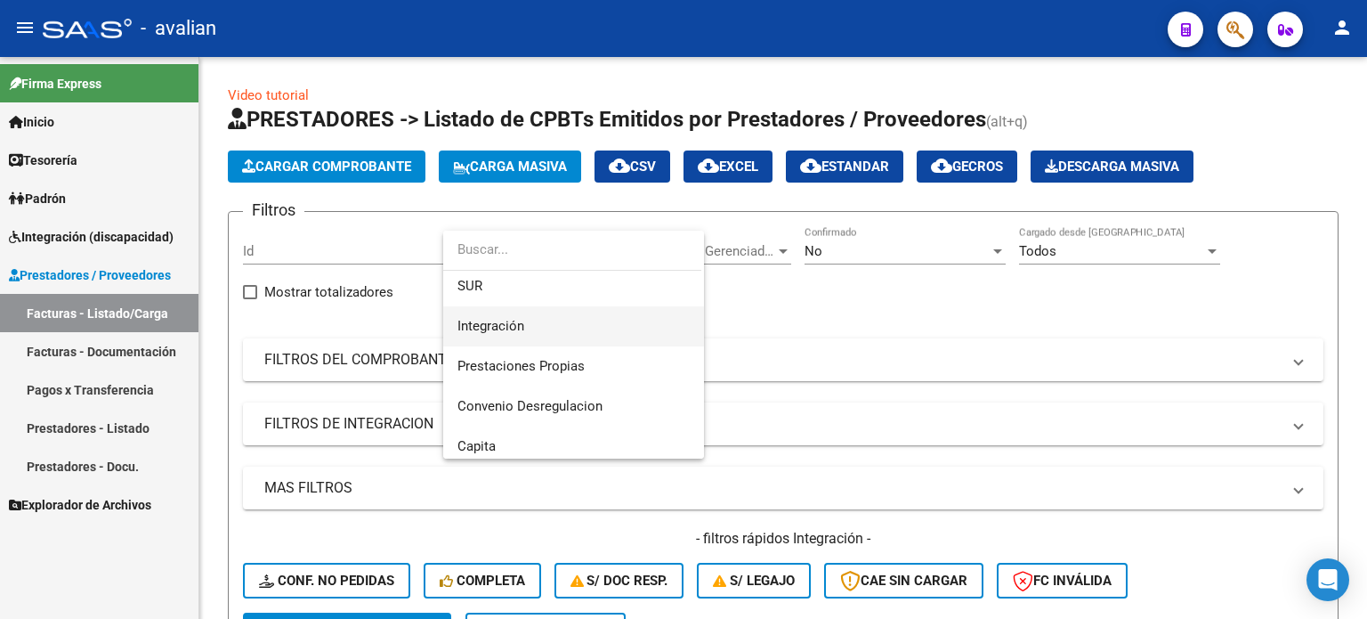
scroll to position [178, 0]
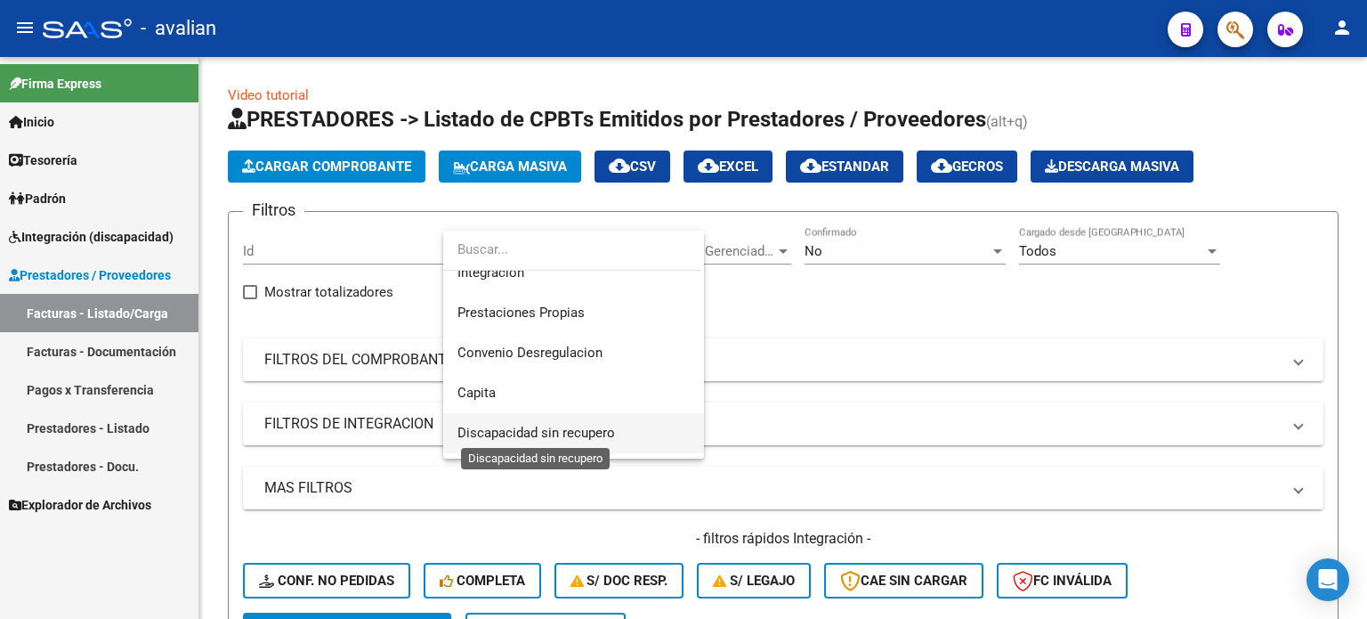
click at [506, 429] on span "Discapacidad sin recupero" at bounding box center [536, 433] width 158 height 16
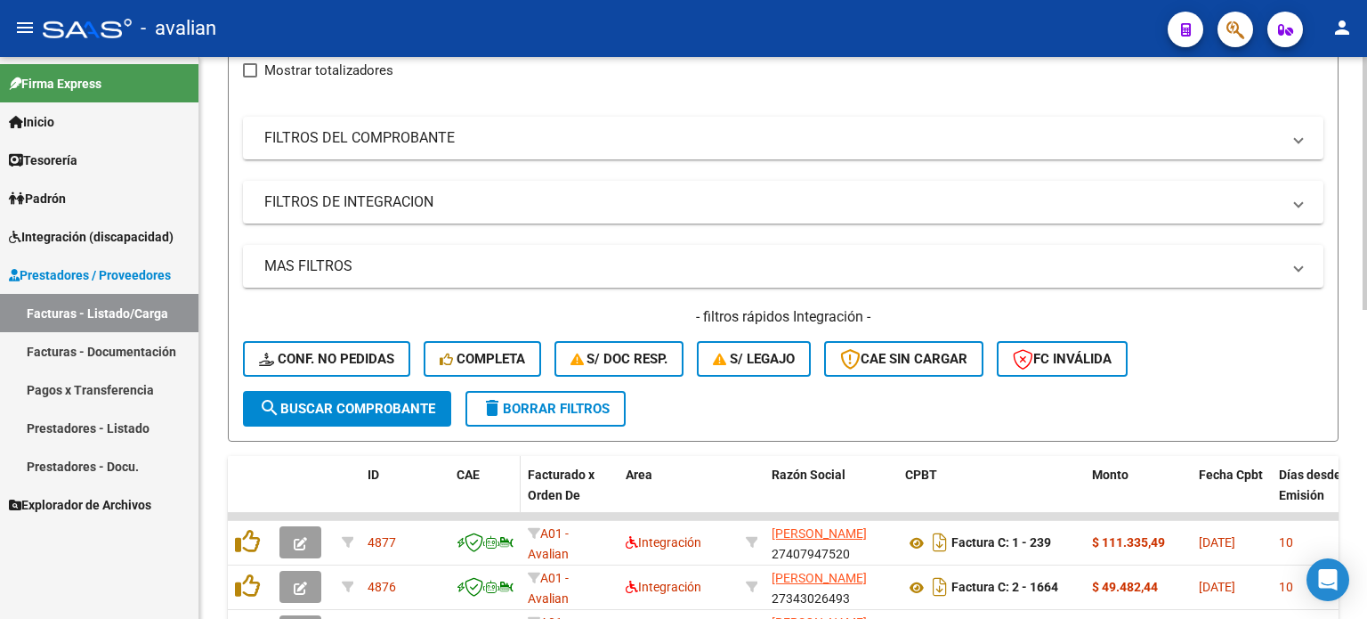
scroll to position [237, 0]
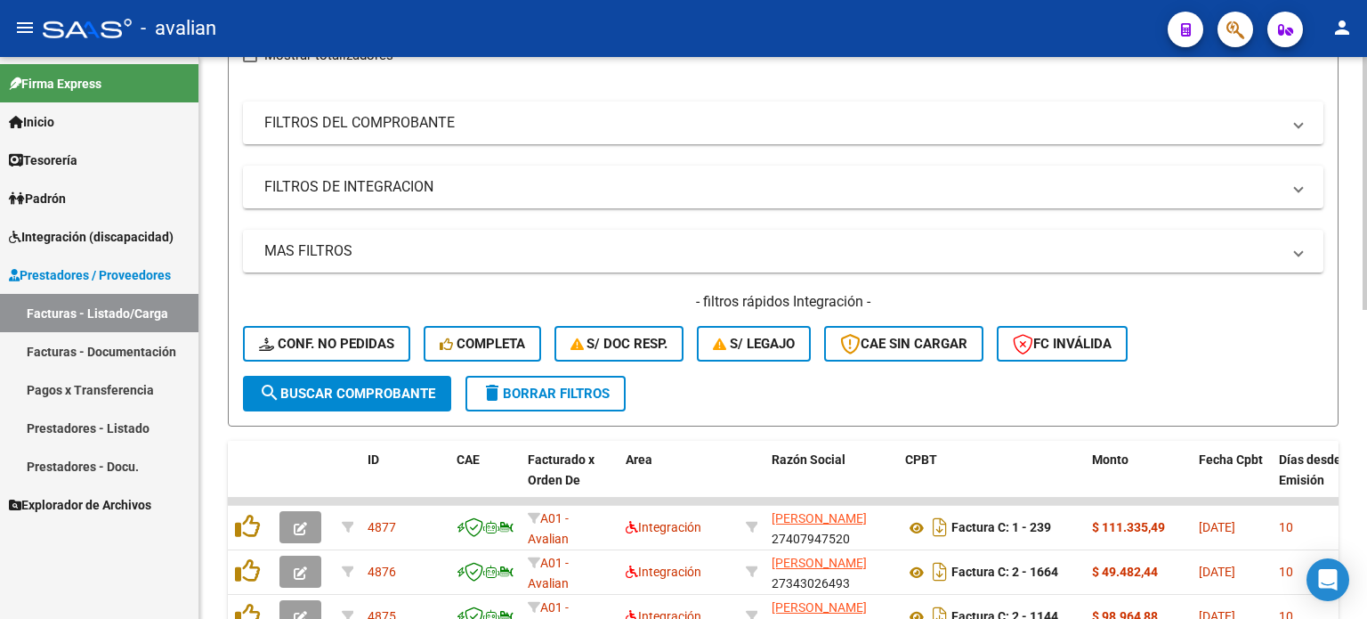
click at [367, 385] on span "search Buscar Comprobante" at bounding box center [347, 393] width 176 height 16
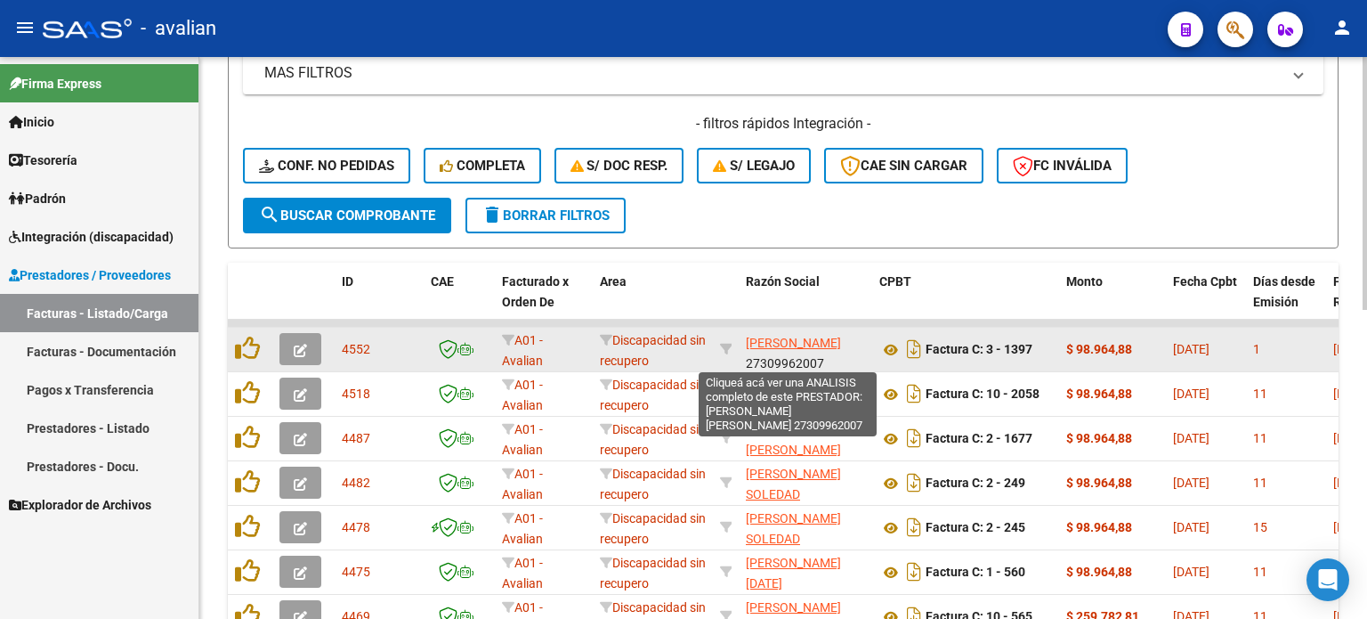
scroll to position [22, 0]
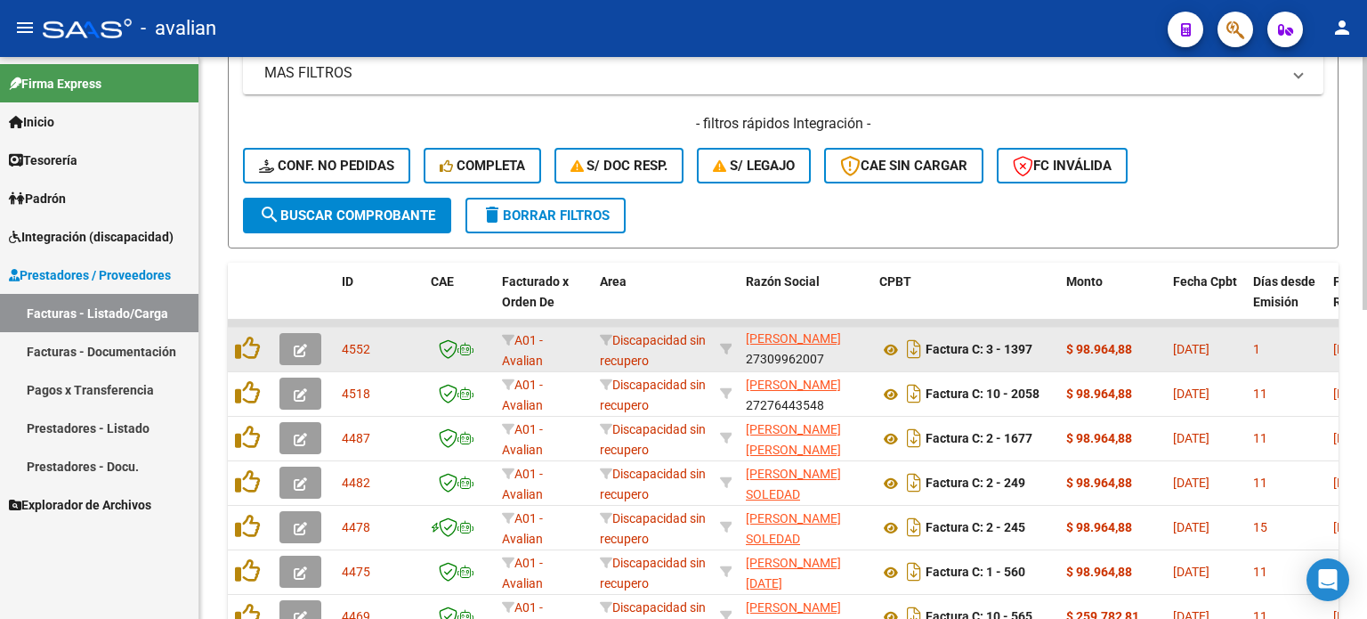
click at [313, 344] on button "button" at bounding box center [300, 349] width 42 height 32
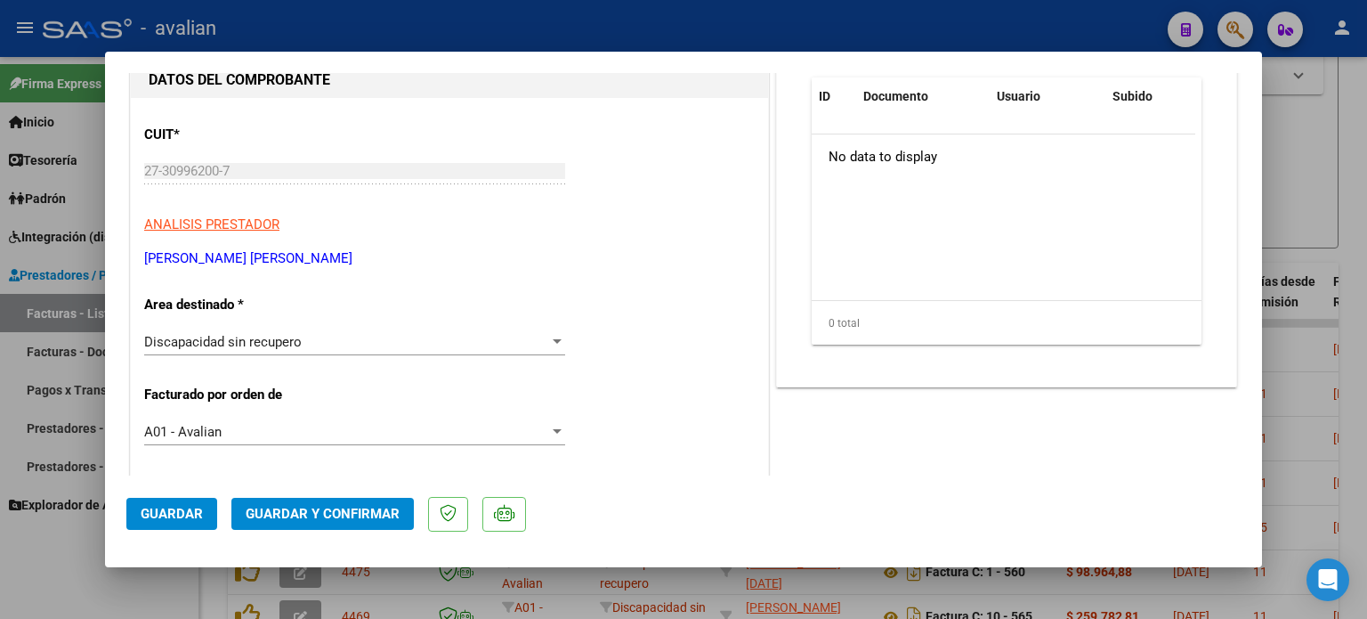
scroll to position [178, 0]
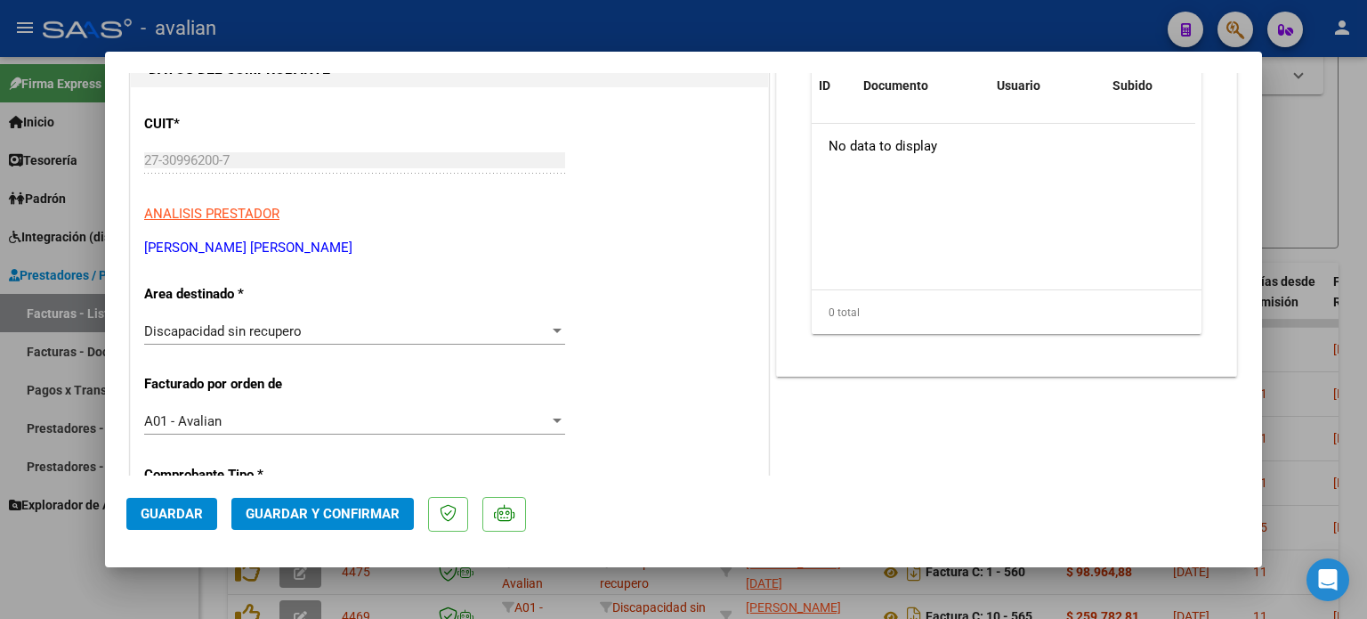
click at [289, 324] on span "Discapacidad sin recupero" at bounding box center [223, 331] width 158 height 16
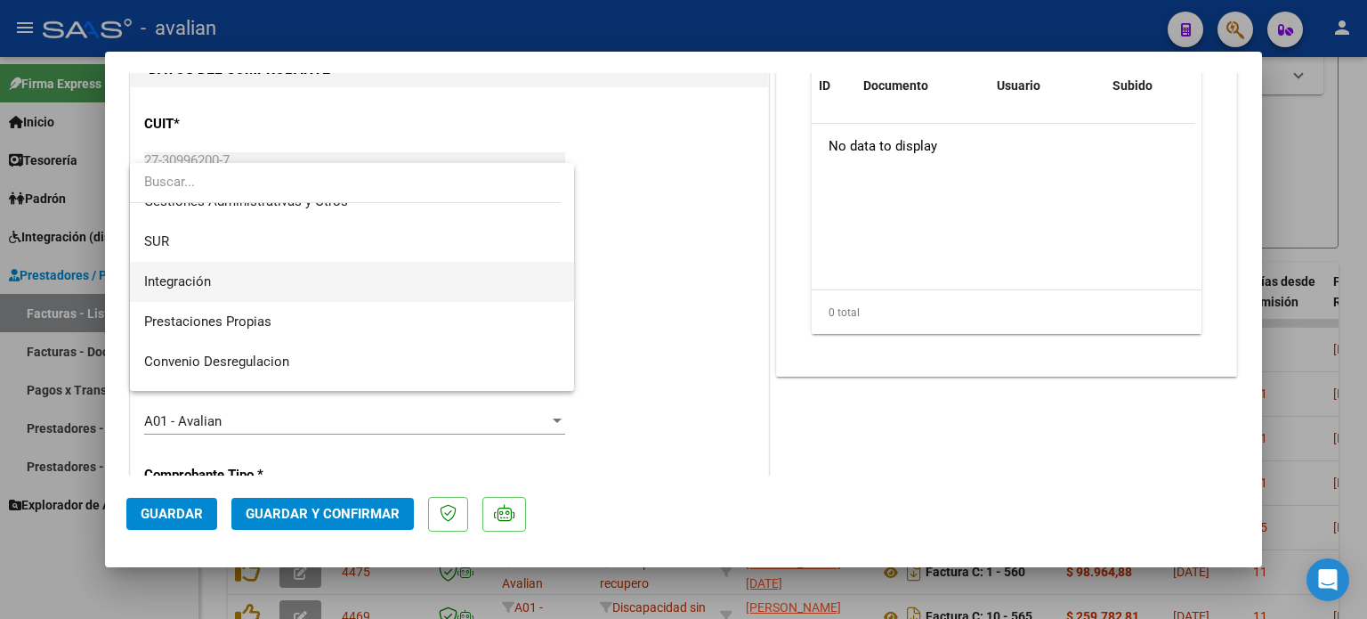
scroll to position [53, 0]
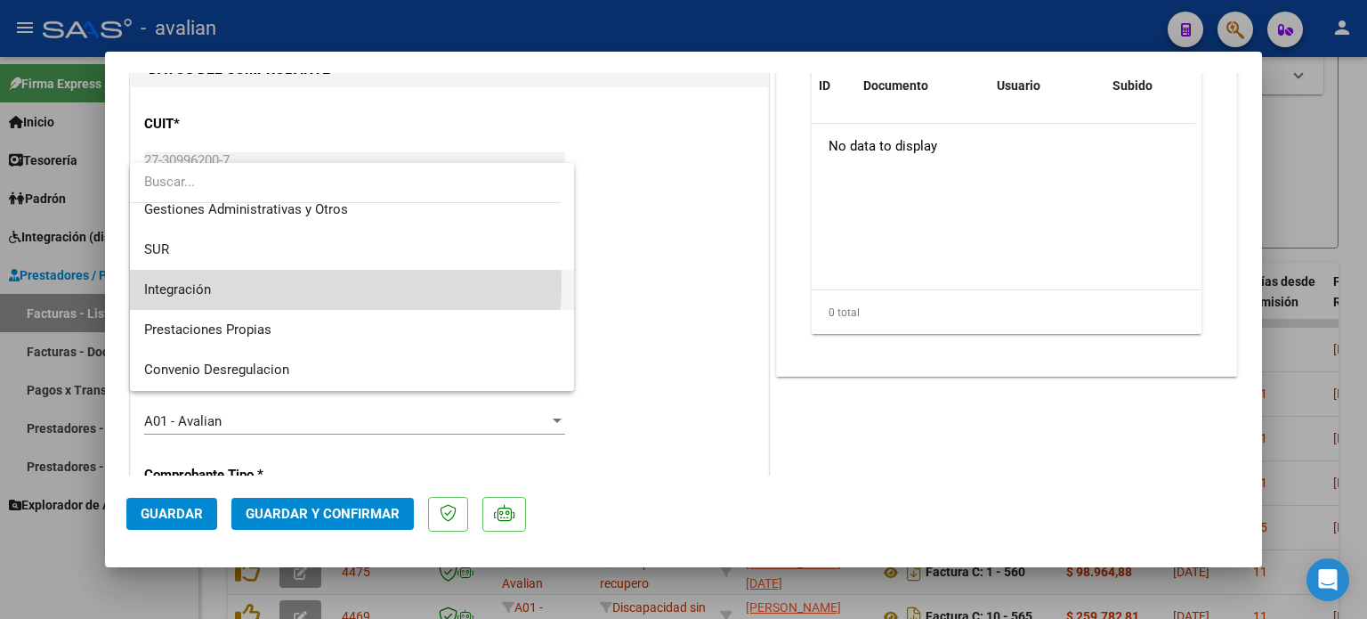
click at [215, 283] on span "Integración" at bounding box center [352, 290] width 417 height 40
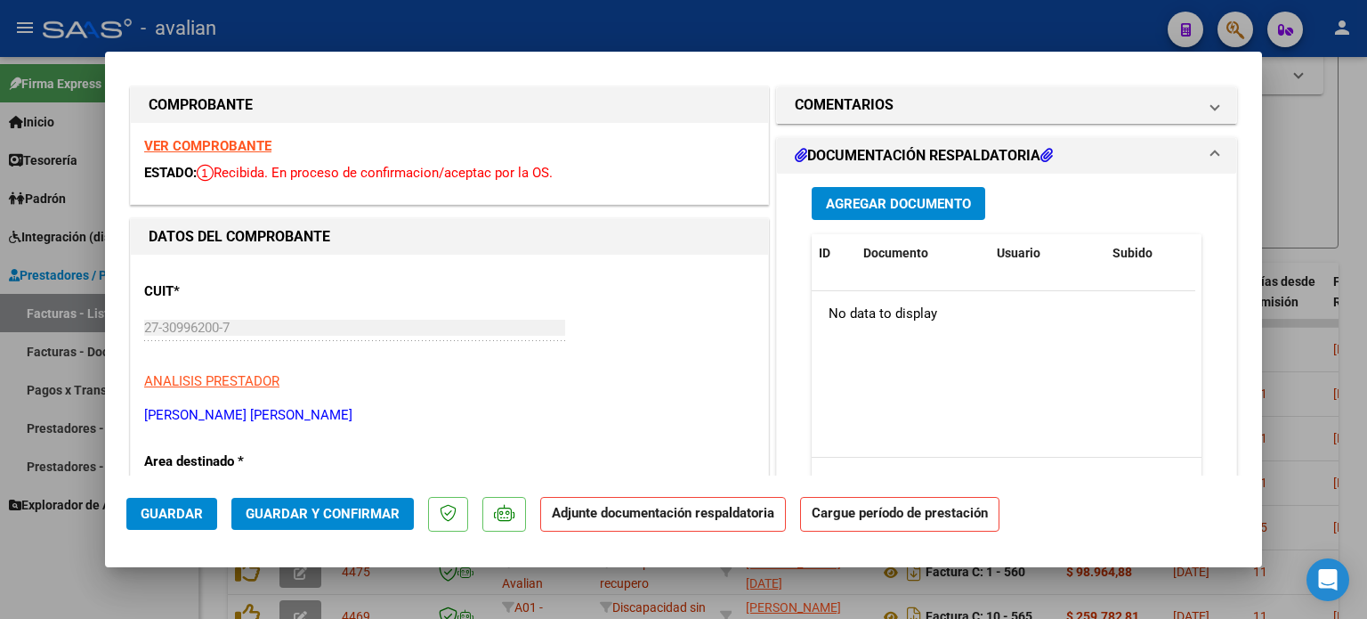
scroll to position [0, 0]
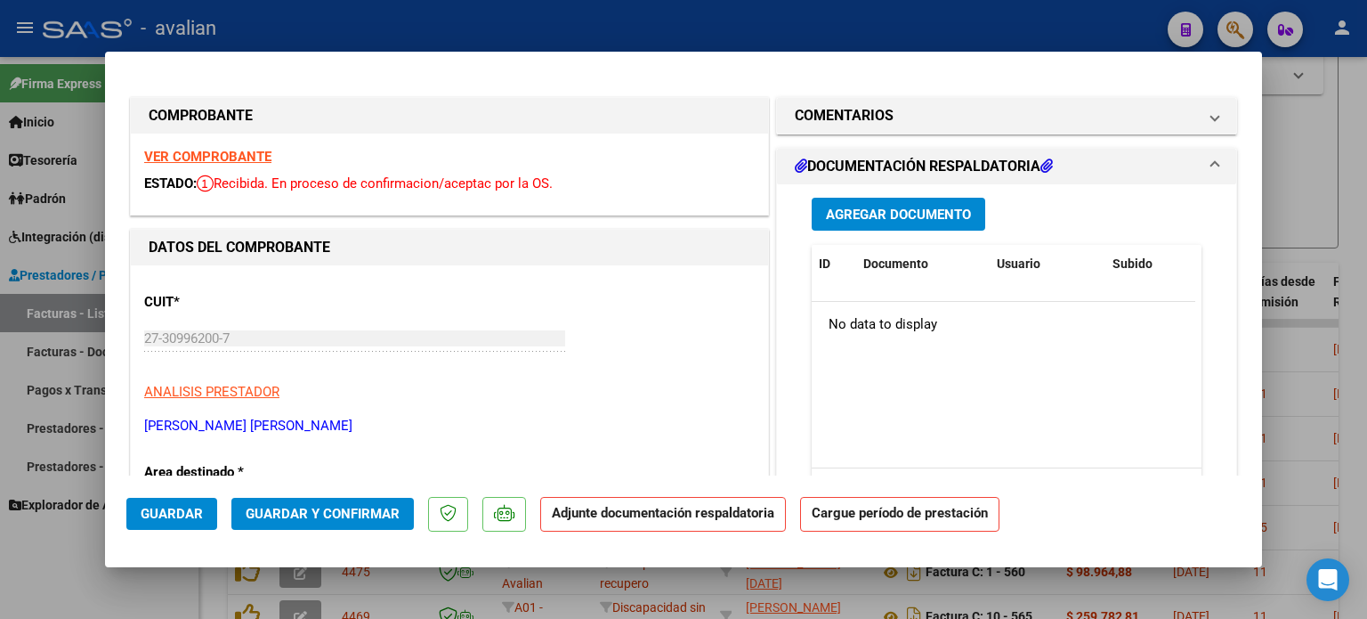
click at [198, 161] on strong "VER COMPROBANTE" at bounding box center [207, 157] width 127 height 16
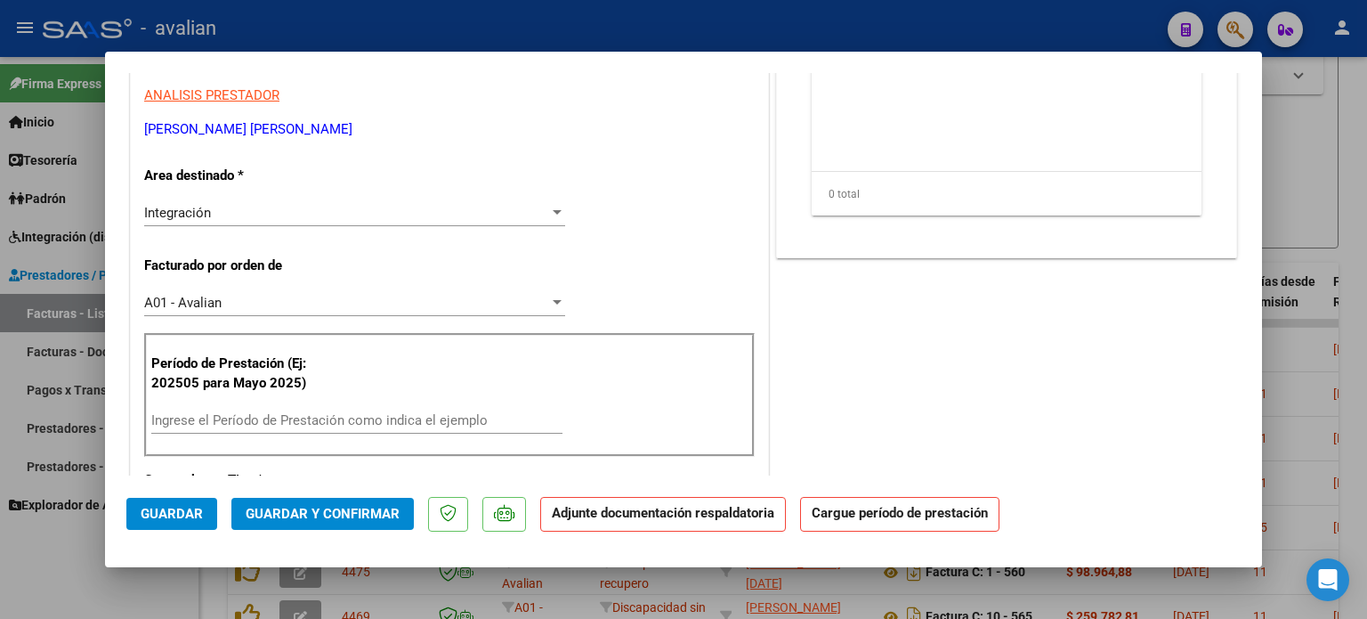
click at [227, 420] on input "Ingrese el Período de Prestación como indica el ejemplo" at bounding box center [356, 420] width 411 height 16
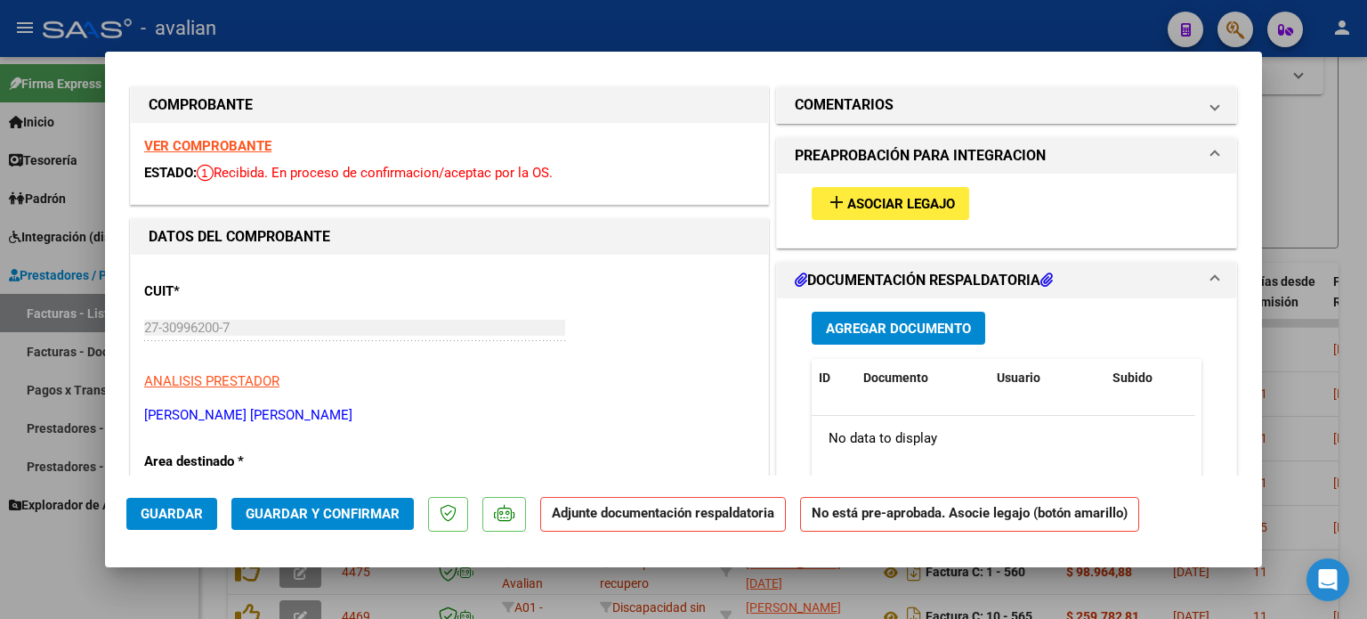
scroll to position [0, 0]
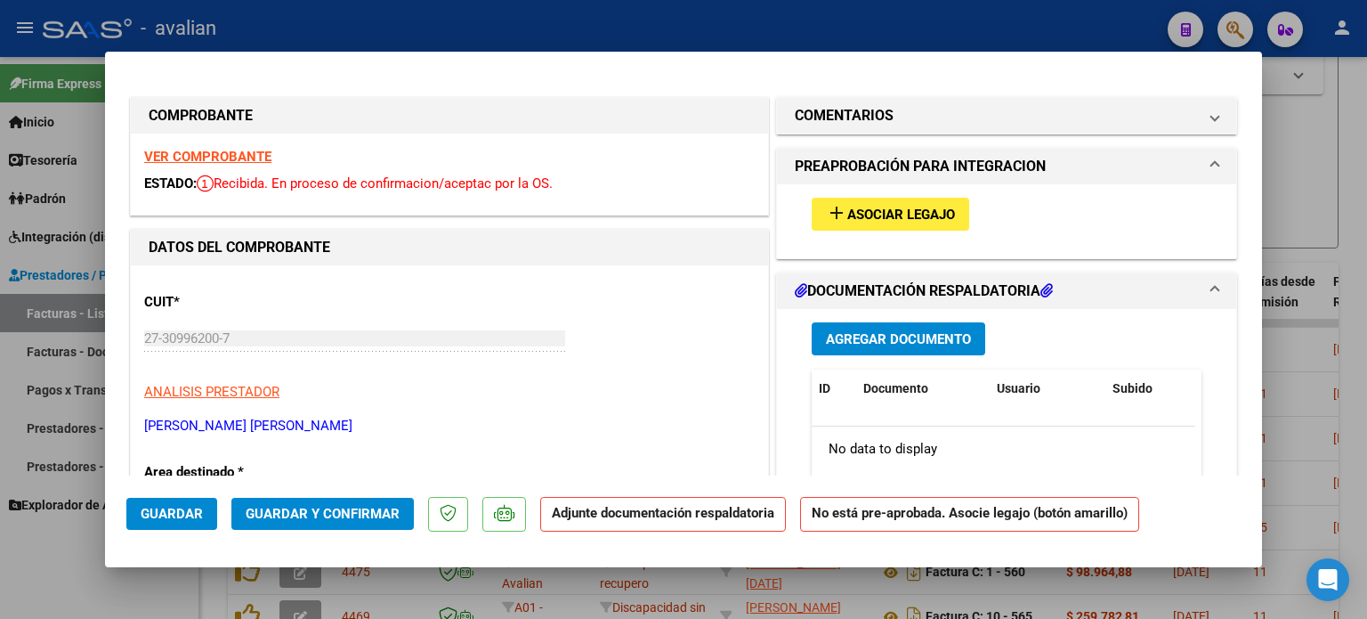
type input "202508"
click at [830, 212] on mat-icon "add" at bounding box center [836, 212] width 21 height 21
click at [862, 199] on button "add Asociar Legajo" at bounding box center [891, 214] width 158 height 33
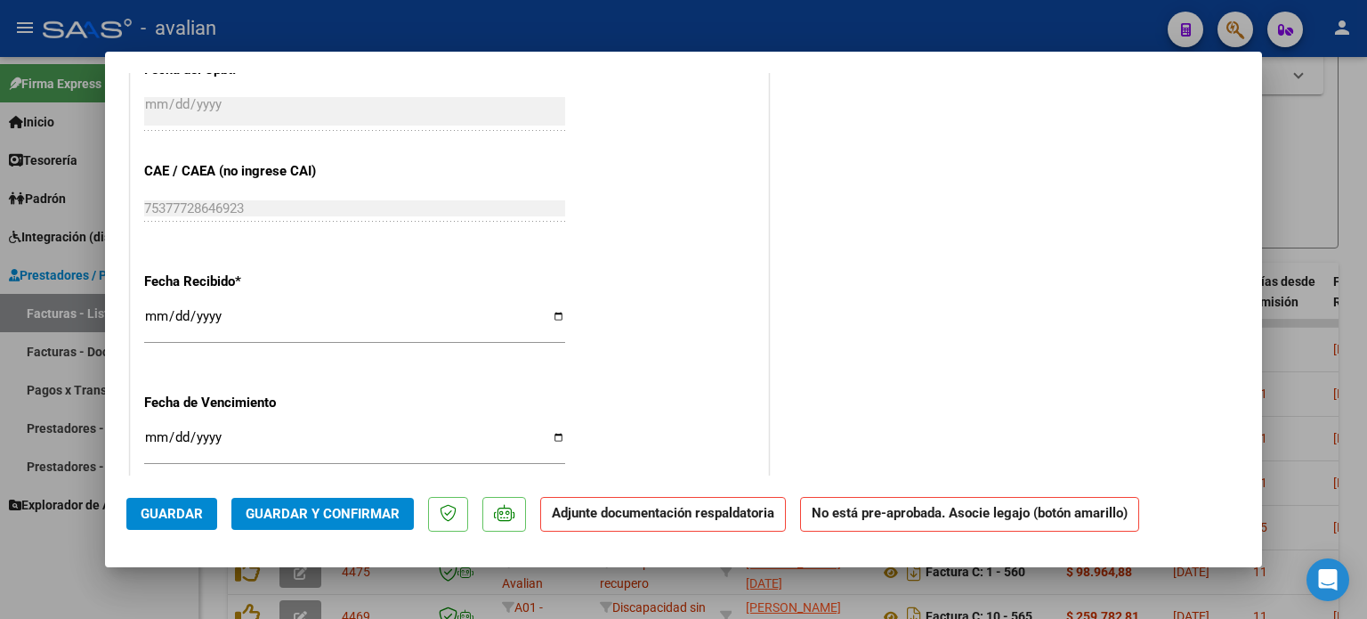
scroll to position [1068, 0]
type input "$ 0,00"
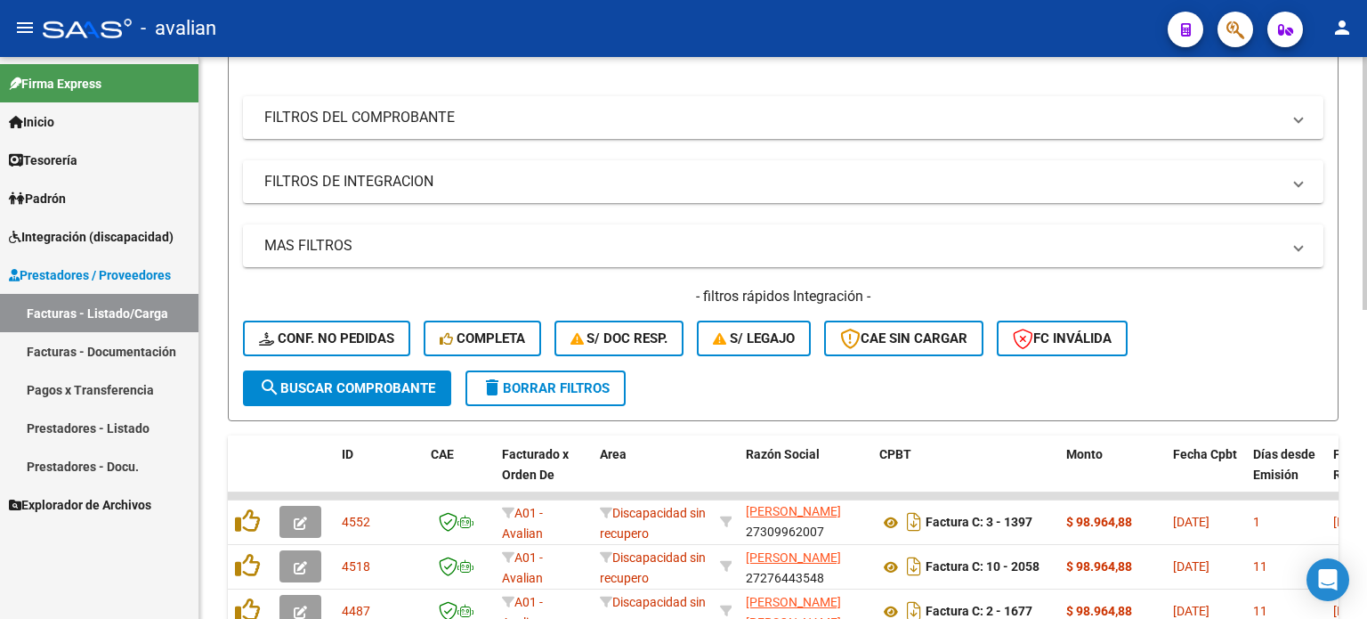
scroll to position [237, 0]
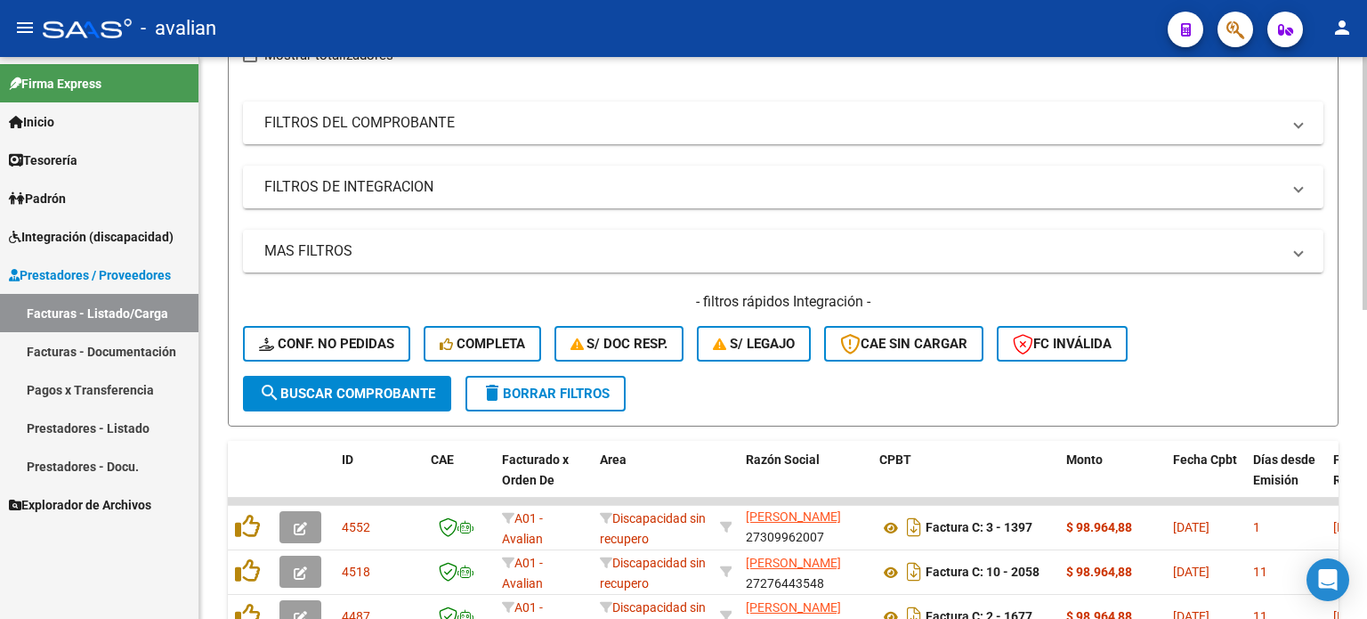
click at [565, 391] on span "delete Borrar Filtros" at bounding box center [546, 393] width 128 height 16
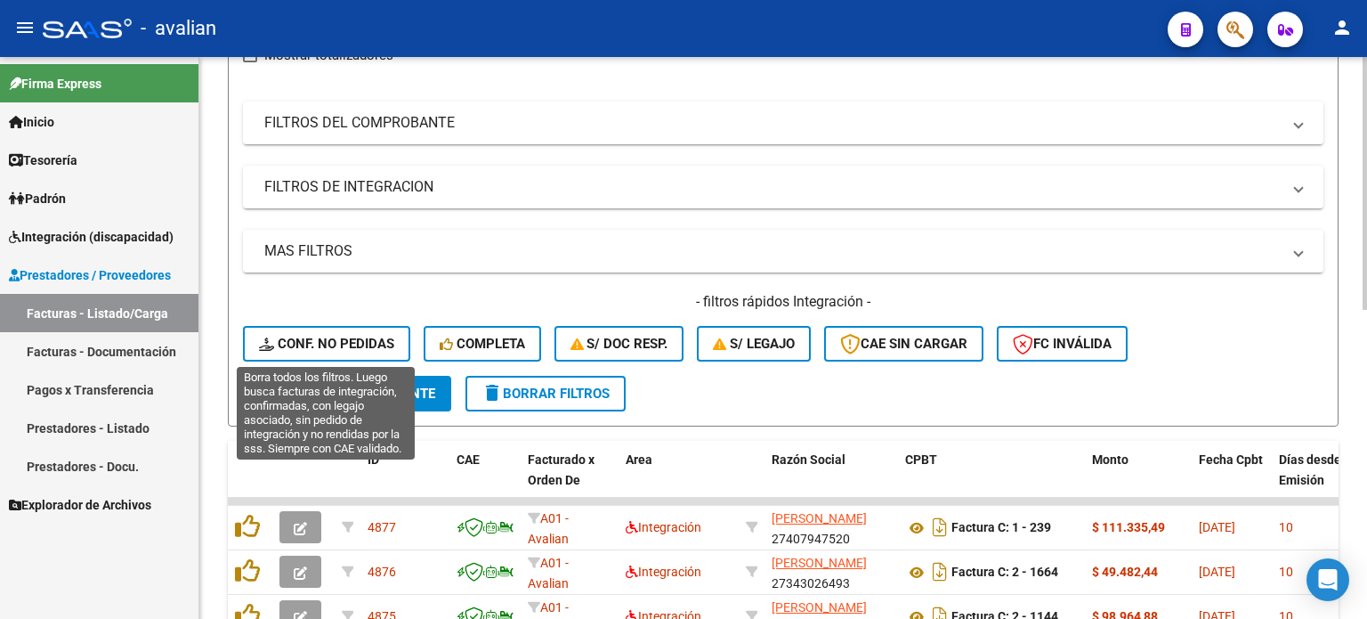
click at [352, 339] on span "Conf. no pedidas" at bounding box center [326, 344] width 135 height 16
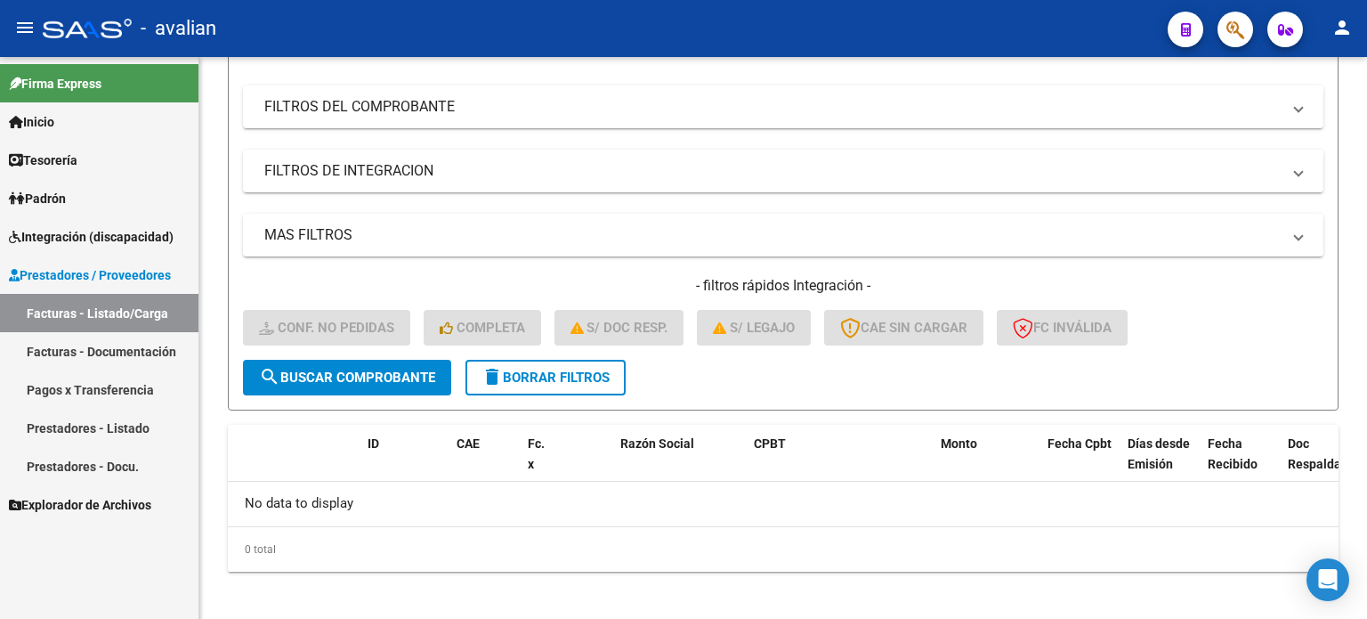
scroll to position [259, 0]
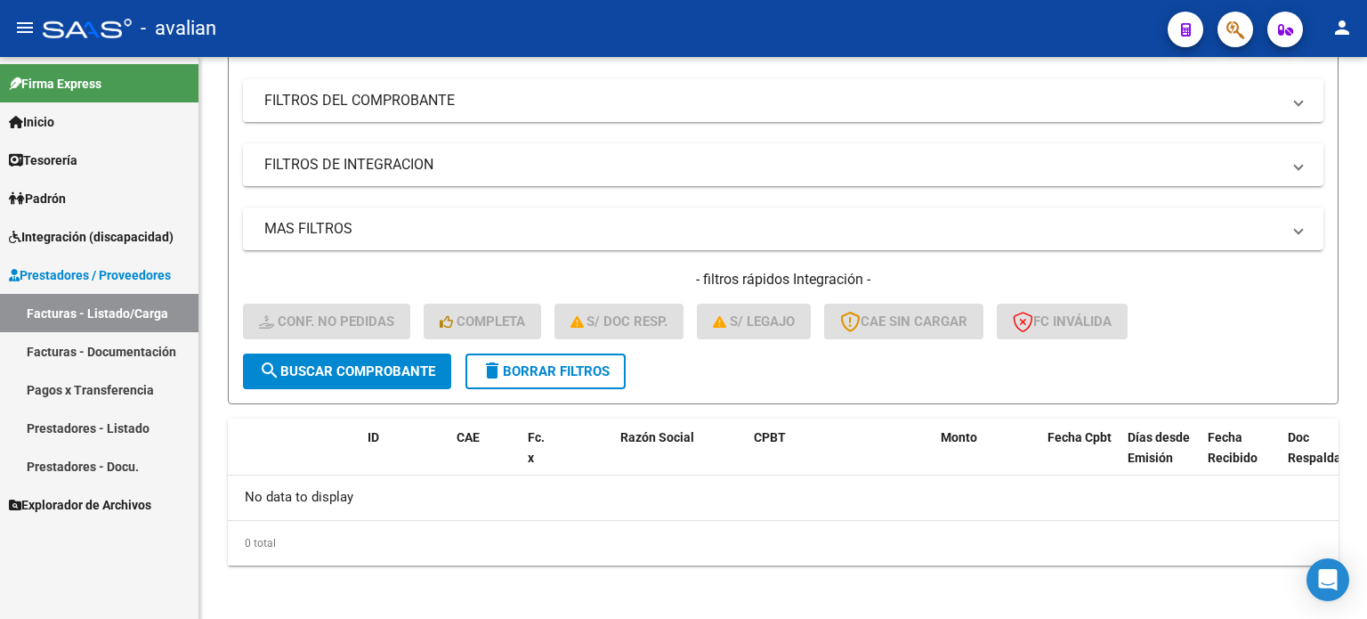
click at [68, 242] on span "Integración (discapacidad)" at bounding box center [91, 237] width 165 height 20
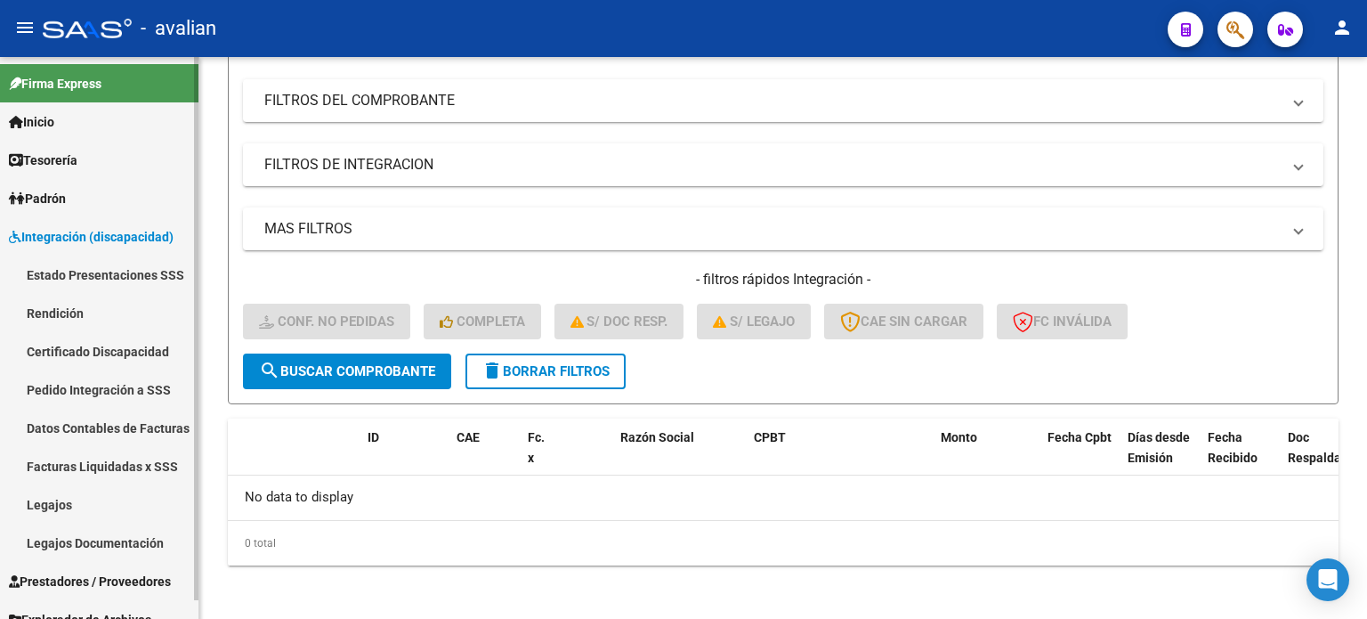
click at [82, 395] on link "Pedido Integración a SSS" at bounding box center [99, 389] width 198 height 38
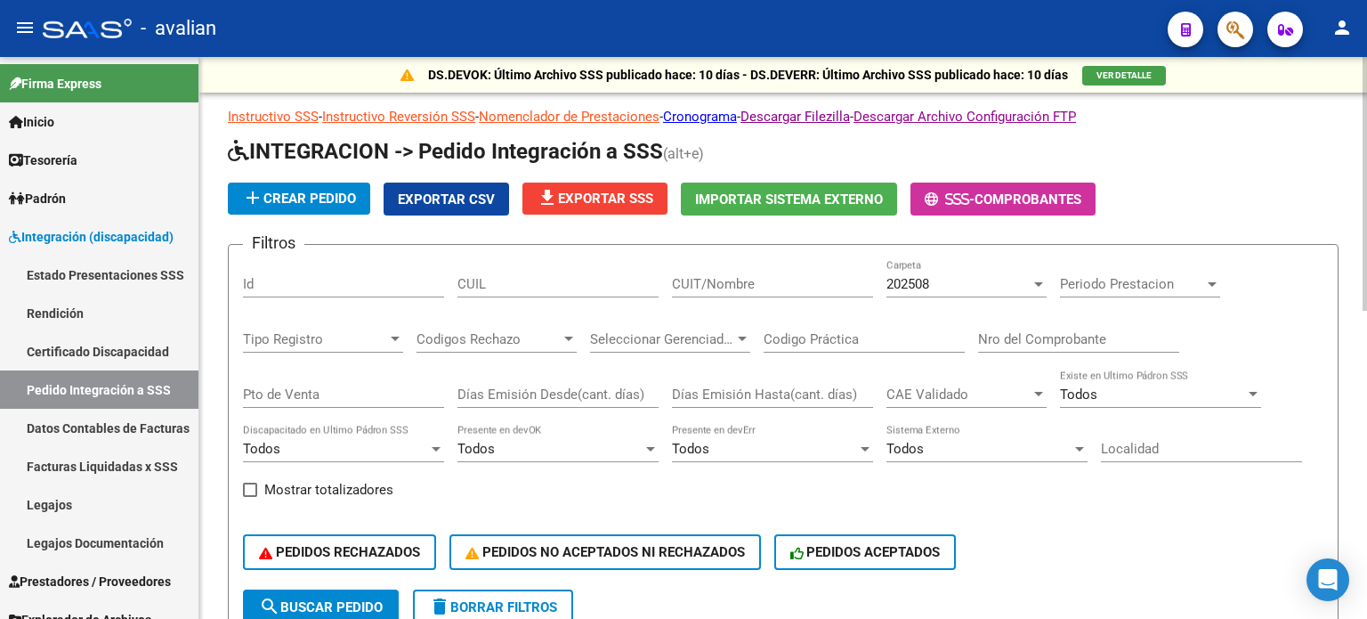
click at [597, 207] on button "file_download Exportar SSS" at bounding box center [594, 198] width 145 height 32
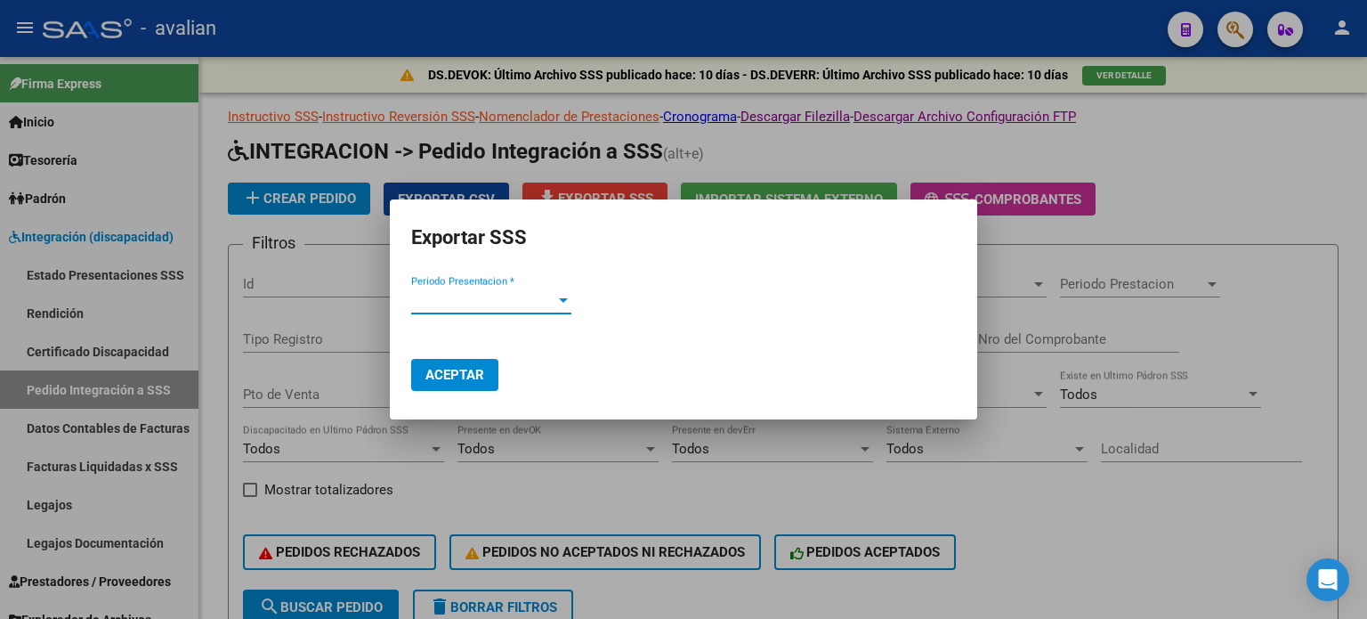
click at [492, 295] on span "Periodo Presentacion *" at bounding box center [483, 300] width 144 height 16
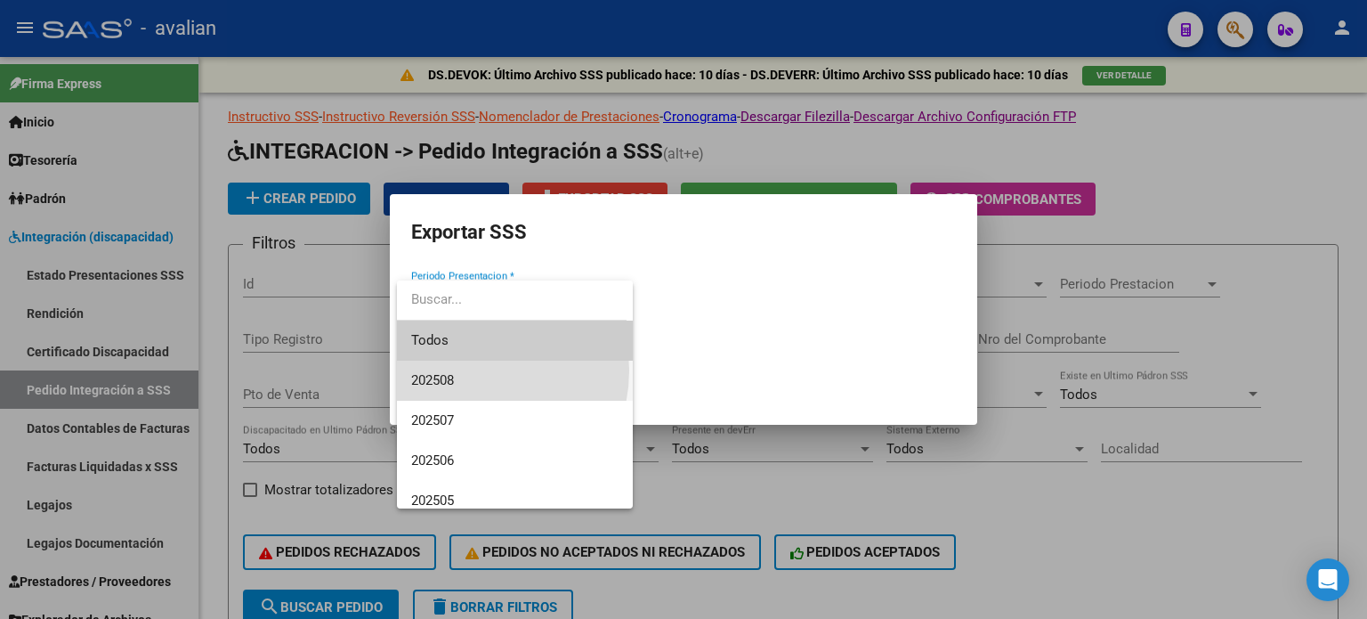
click at [466, 370] on span "202508" at bounding box center [514, 380] width 207 height 40
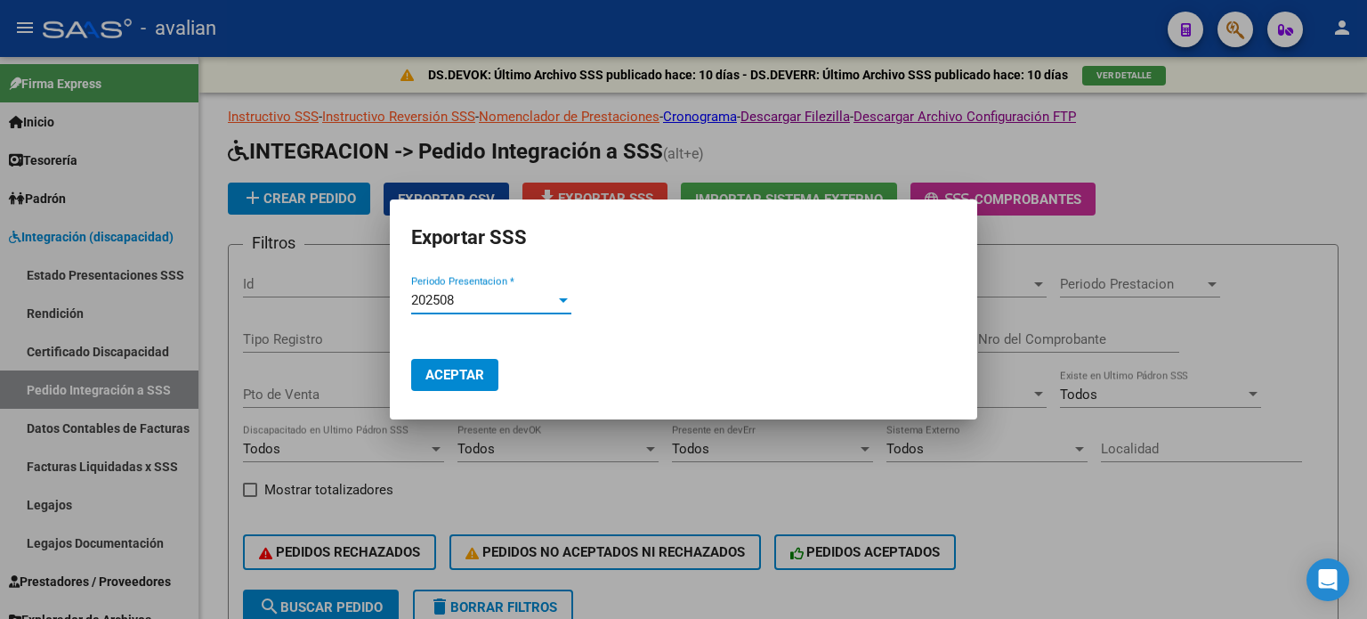
click at [462, 370] on span "Aceptar" at bounding box center [454, 375] width 59 height 16
click at [1227, 174] on div at bounding box center [683, 309] width 1367 height 619
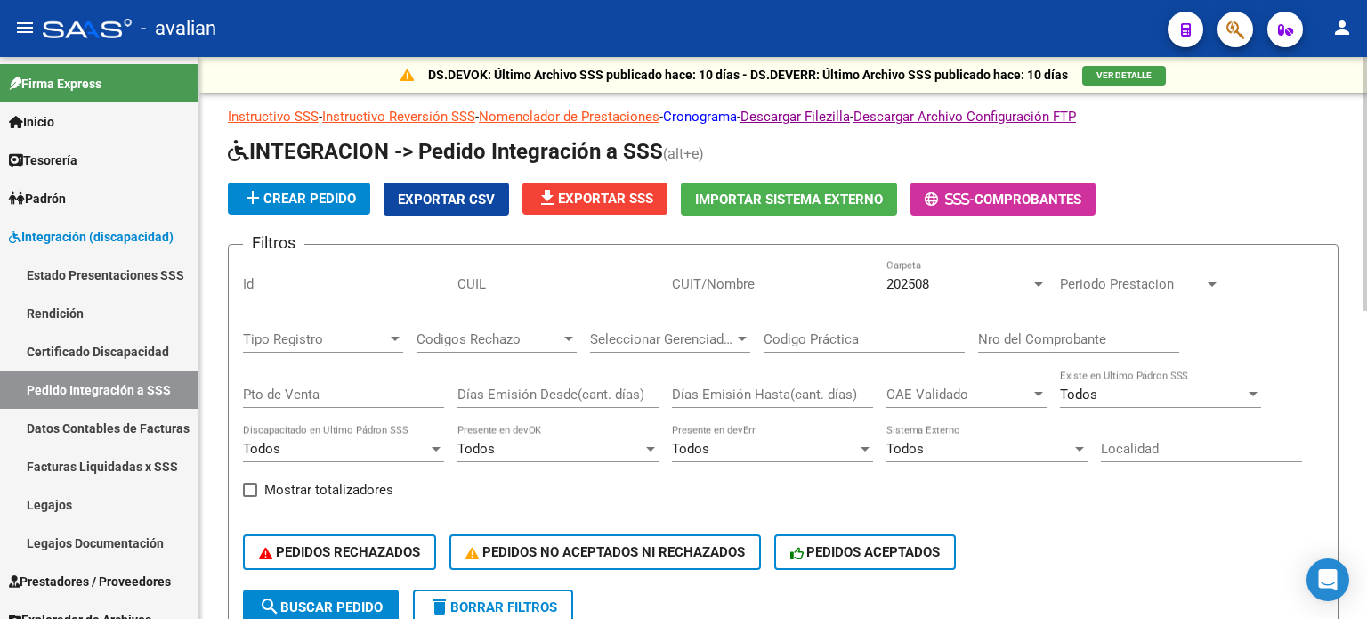
click at [726, 113] on link "Cronograma" at bounding box center [700, 117] width 74 height 16
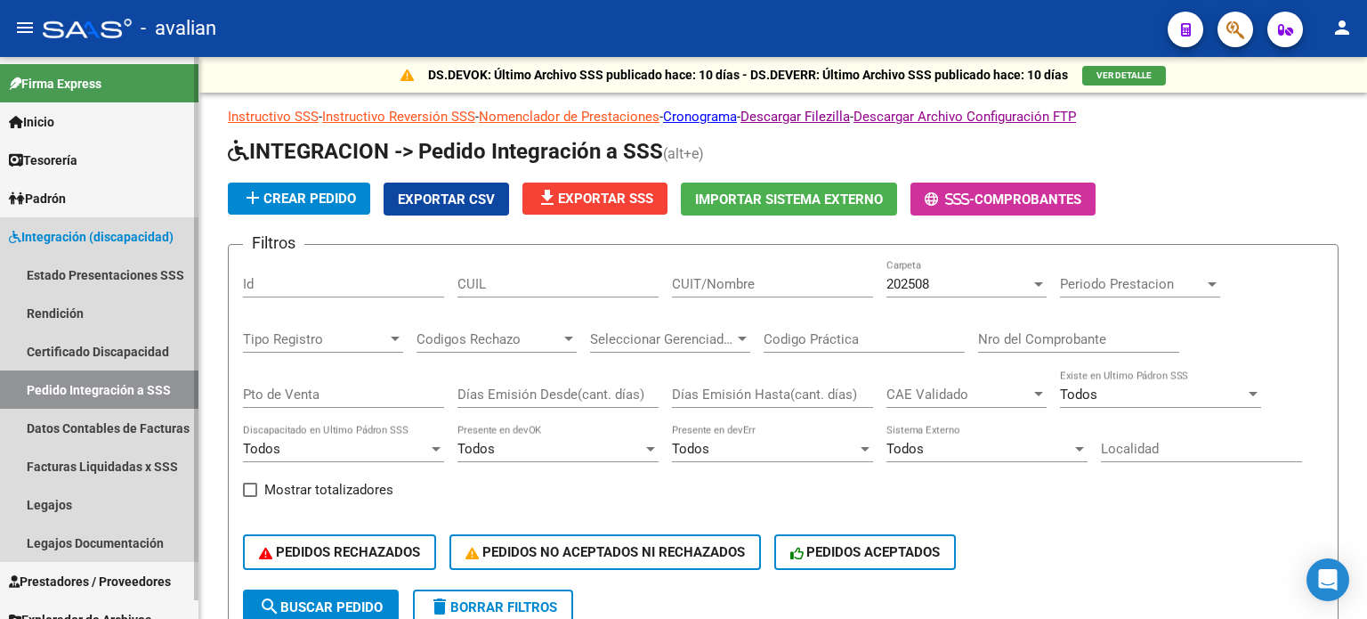
click at [58, 243] on span "Integración (discapacidad)" at bounding box center [91, 237] width 165 height 20
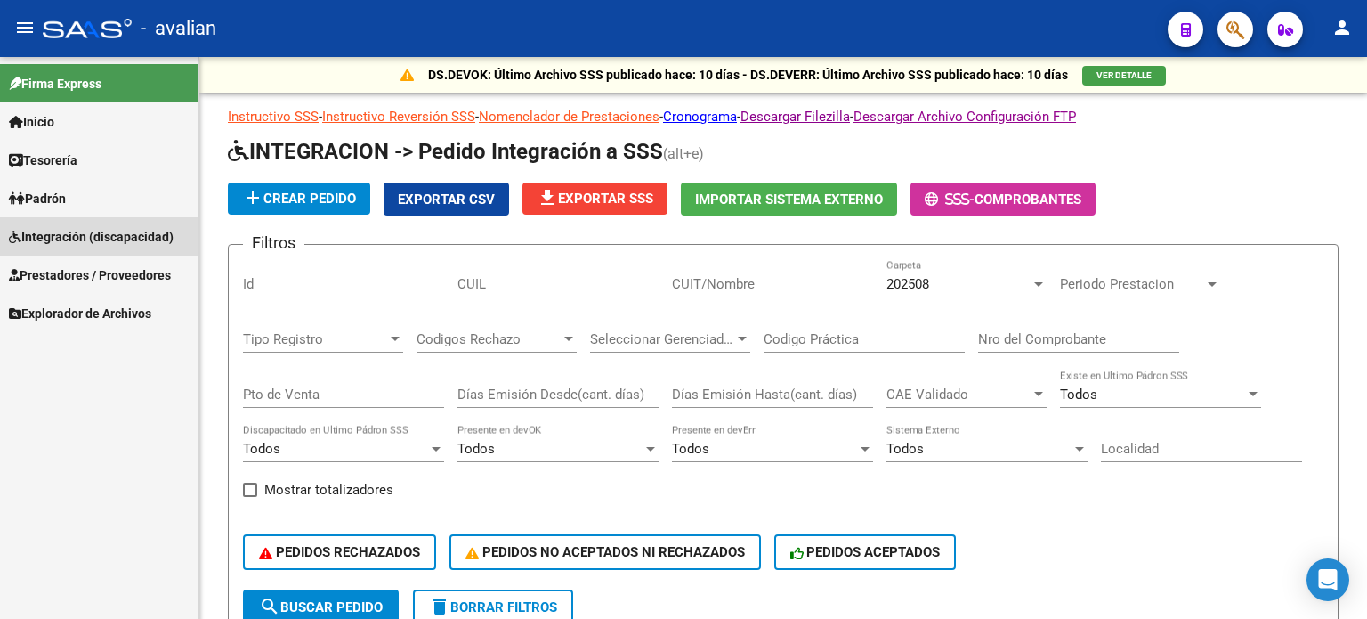
click at [82, 237] on span "Integración (discapacidad)" at bounding box center [91, 237] width 165 height 20
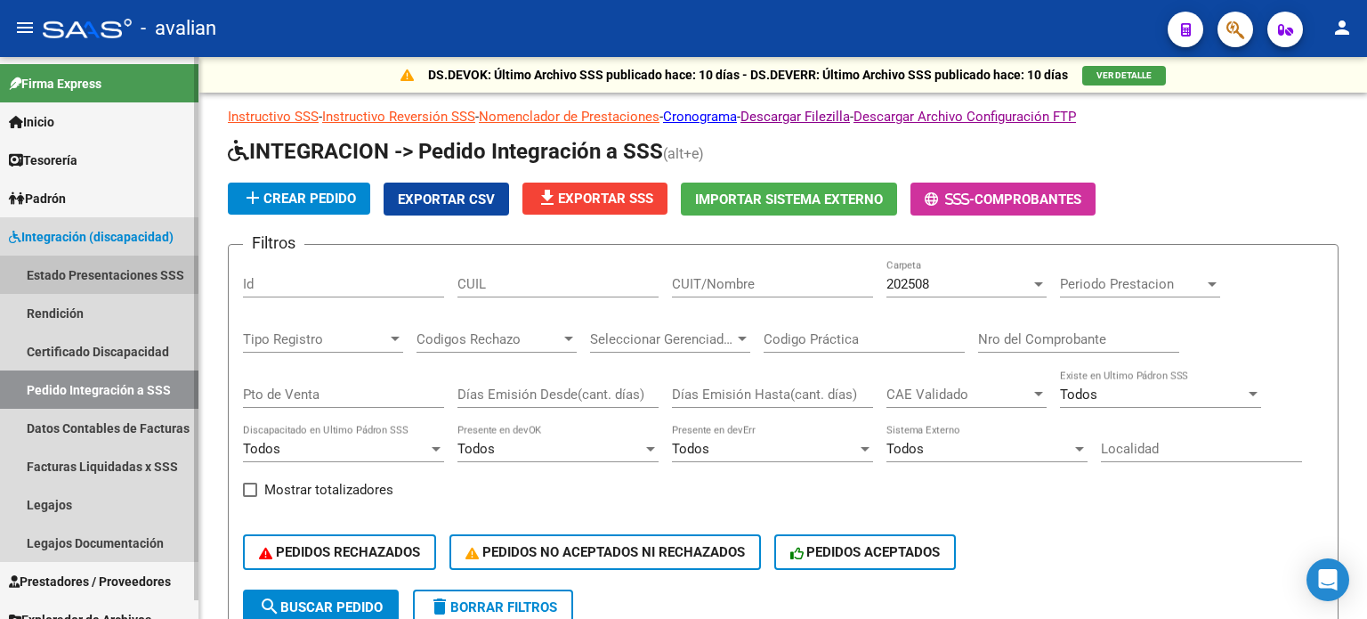
click at [85, 264] on link "Estado Presentaciones SSS" at bounding box center [99, 274] width 198 height 38
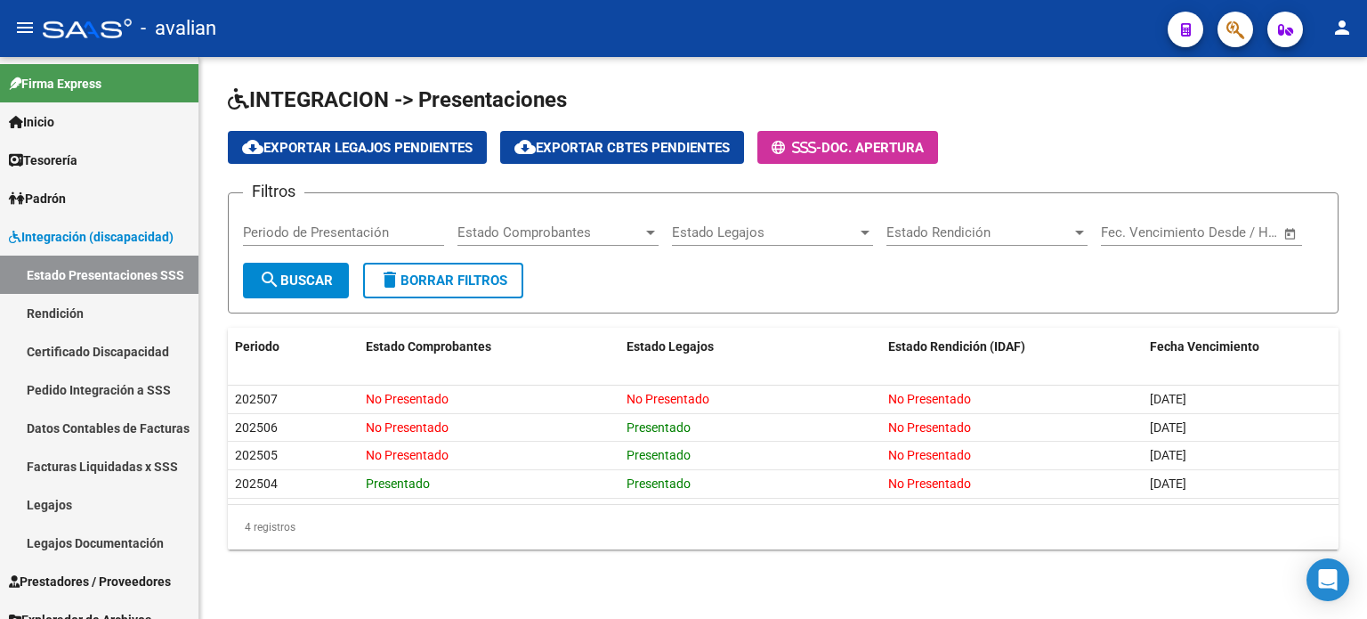
click at [331, 235] on input "Periodo de Presentación" at bounding box center [343, 232] width 201 height 16
click at [701, 228] on span "Estado Legajos" at bounding box center [764, 232] width 185 height 16
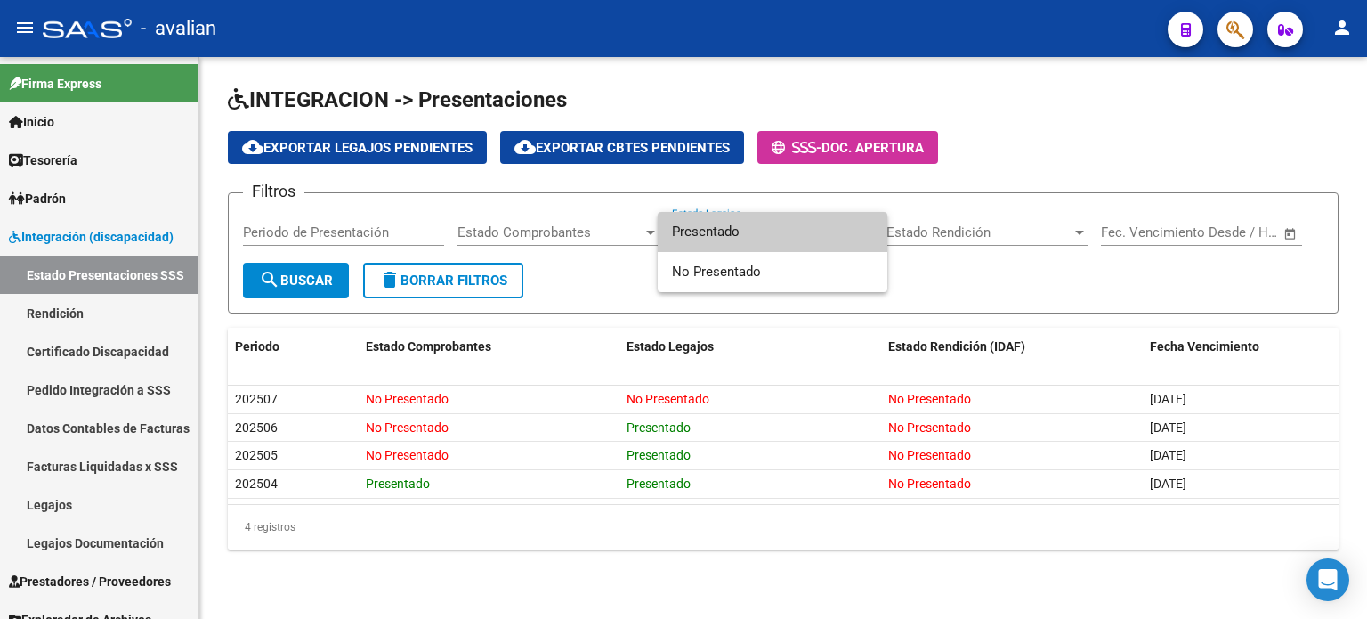
click at [975, 231] on div at bounding box center [683, 309] width 1367 height 619
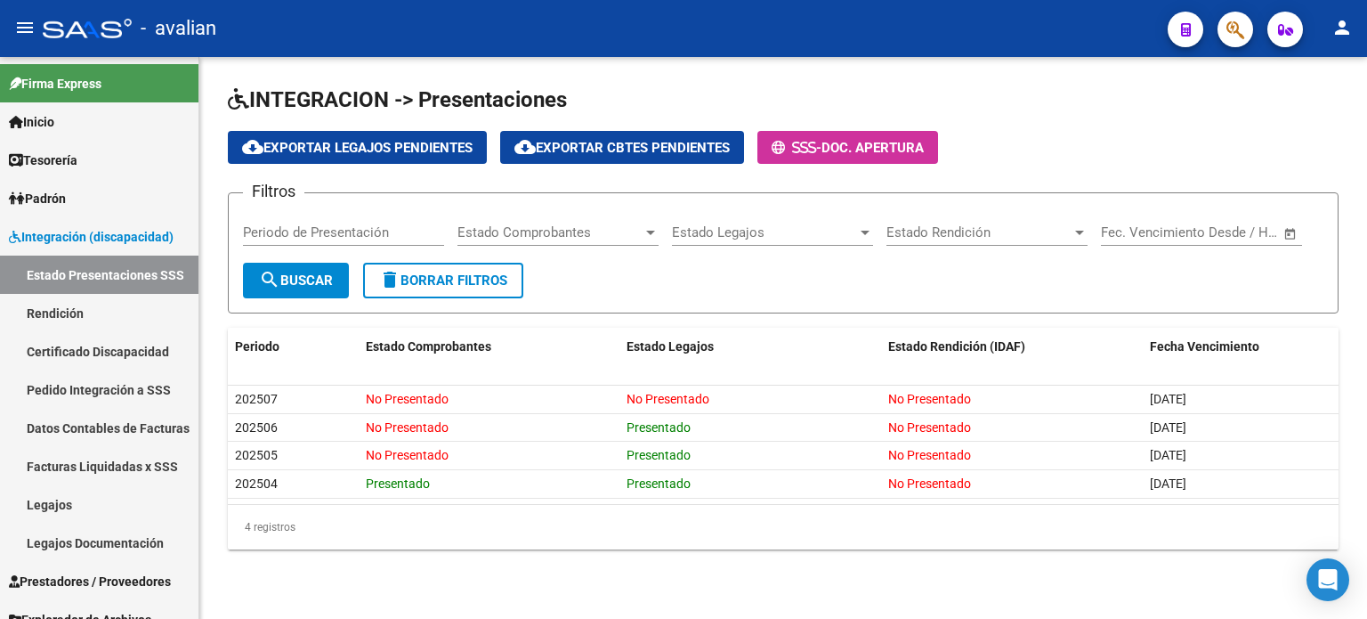
click at [1024, 235] on span "Estado Rendición" at bounding box center [979, 232] width 185 height 16
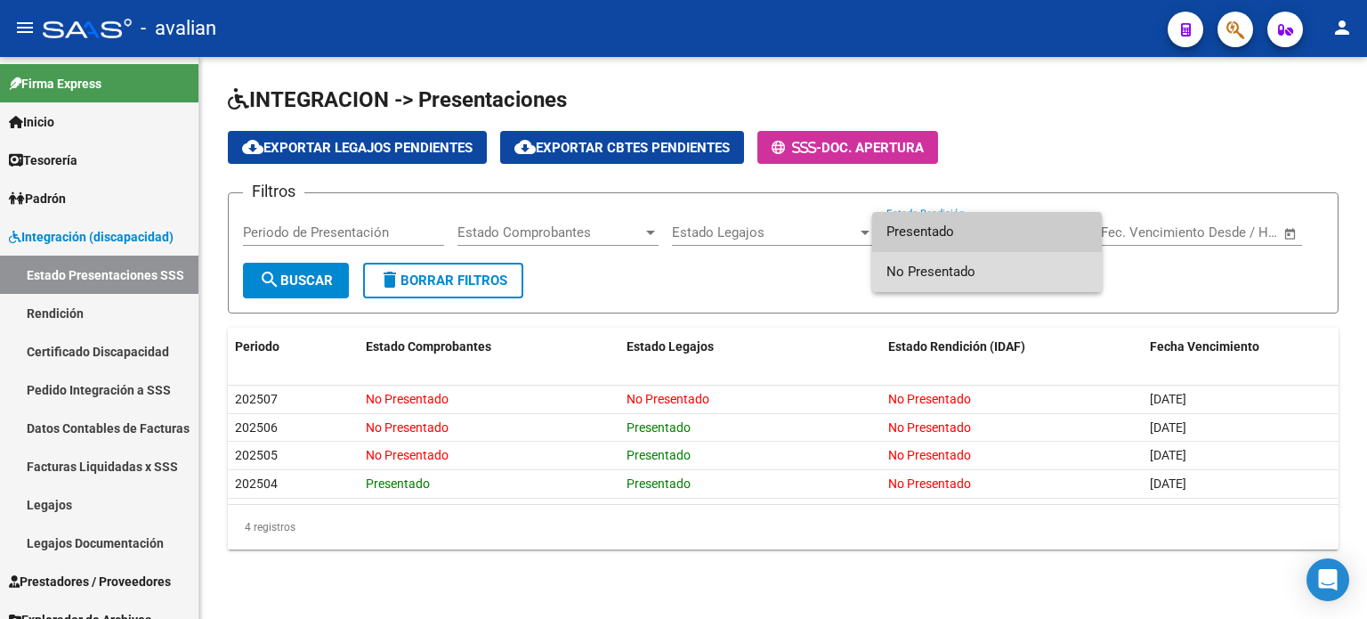
click at [920, 266] on span "No Presentado" at bounding box center [987, 272] width 201 height 40
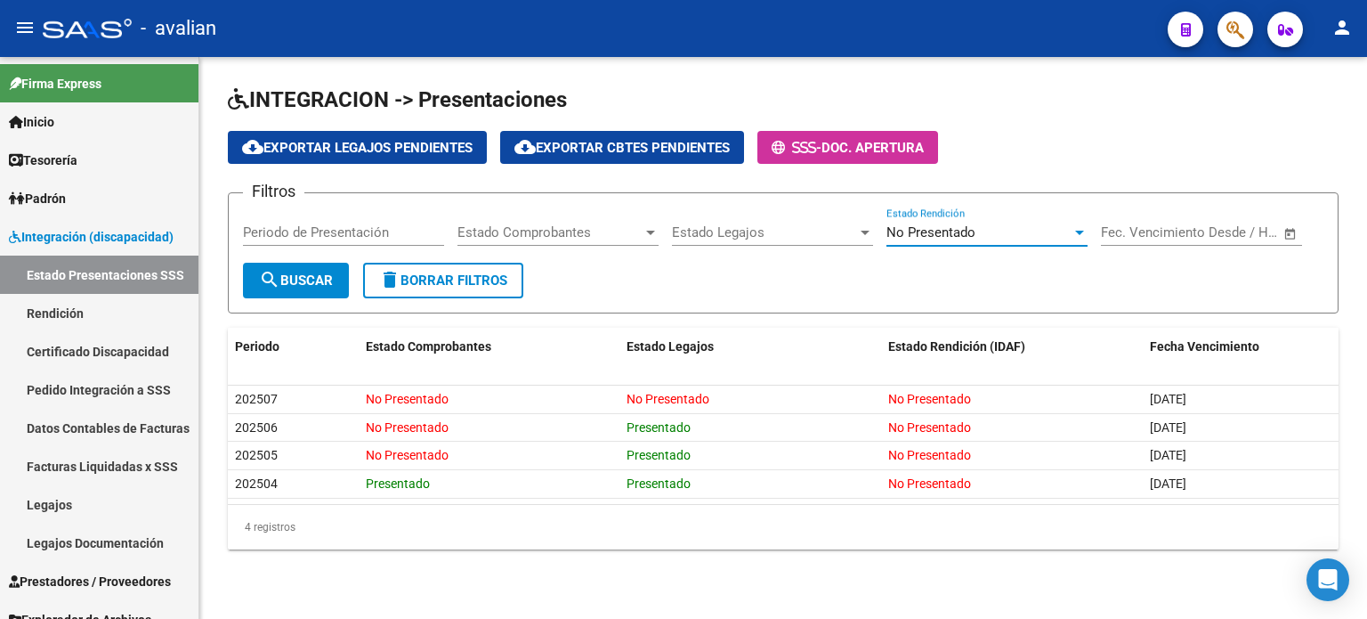
click at [741, 235] on span "Estado Legajos" at bounding box center [764, 232] width 185 height 16
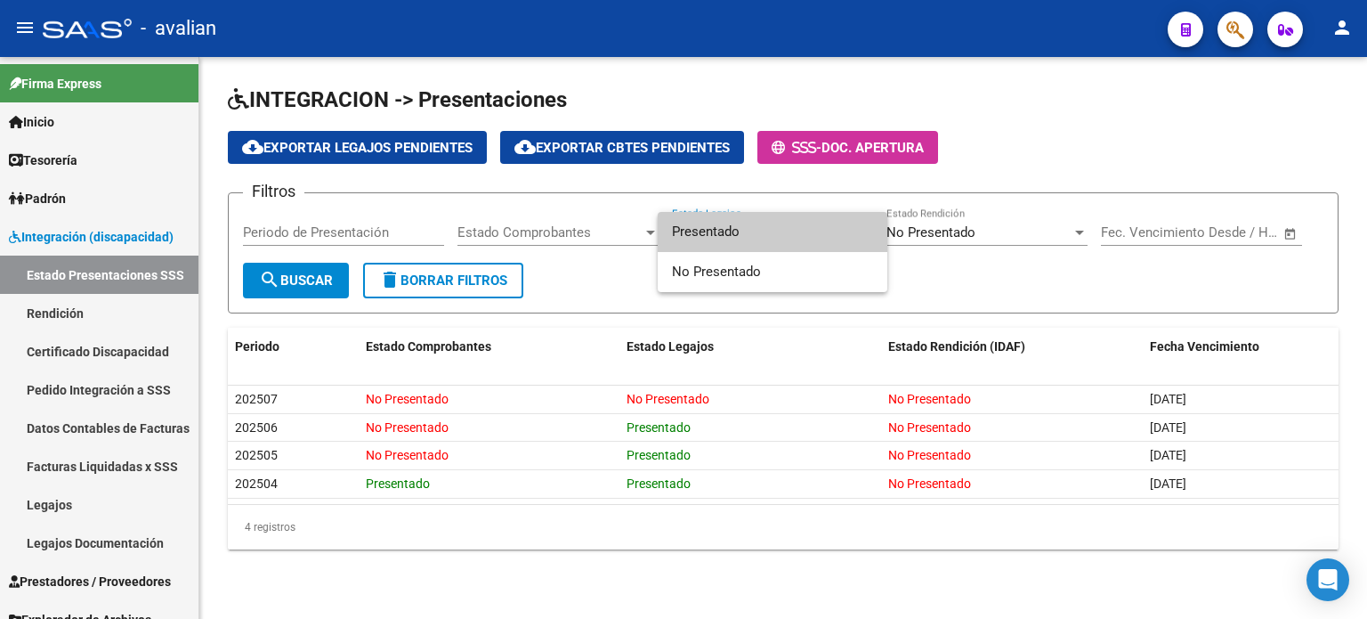
click at [527, 234] on div at bounding box center [683, 309] width 1367 height 619
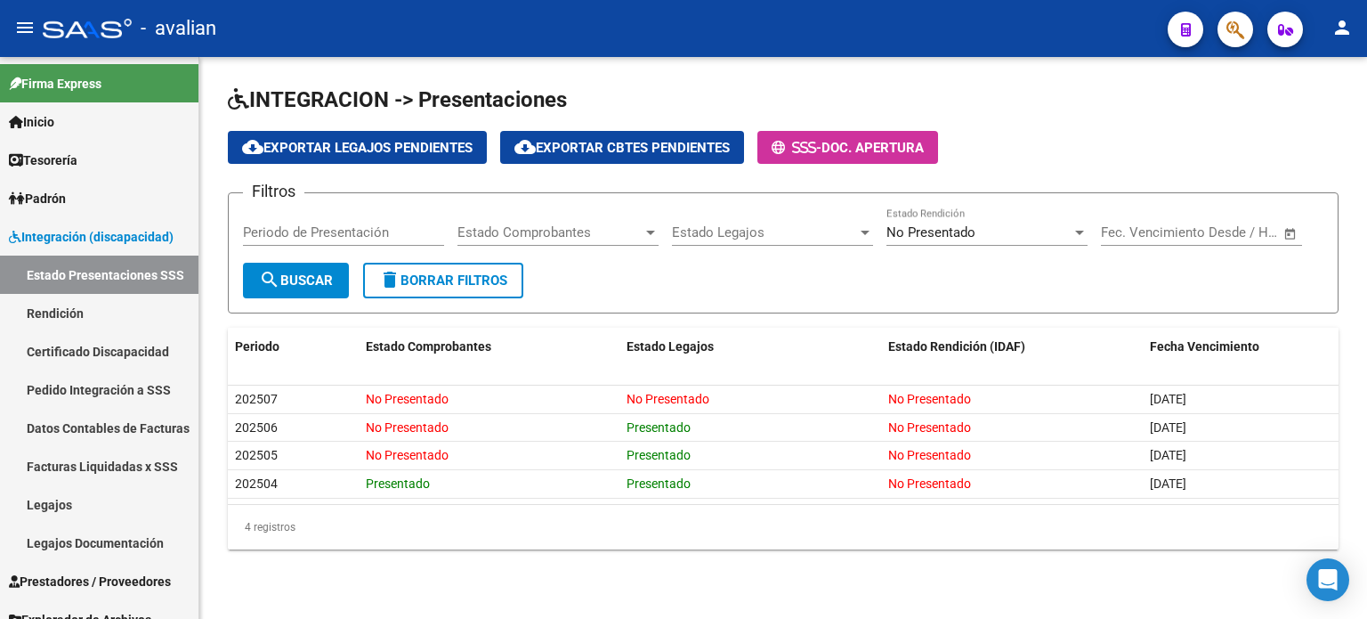
click at [530, 233] on span "Estado Comprobantes" at bounding box center [549, 232] width 185 height 16
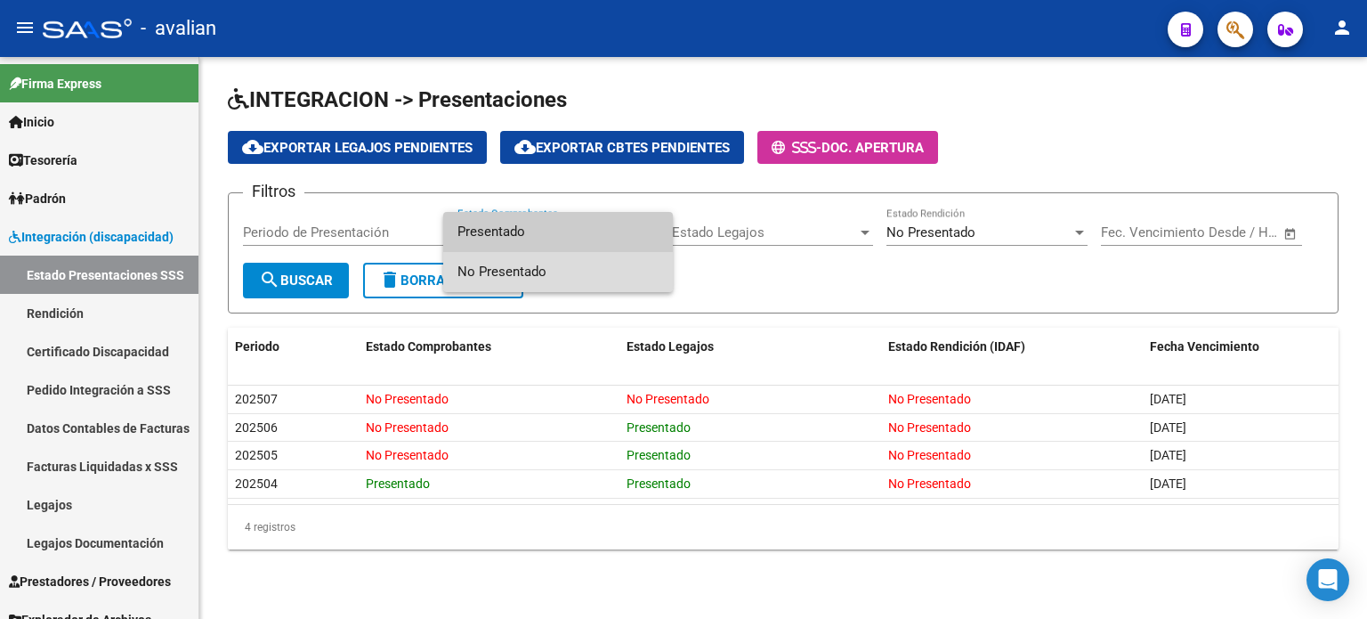
click at [534, 266] on span "No Presentado" at bounding box center [557, 272] width 201 height 40
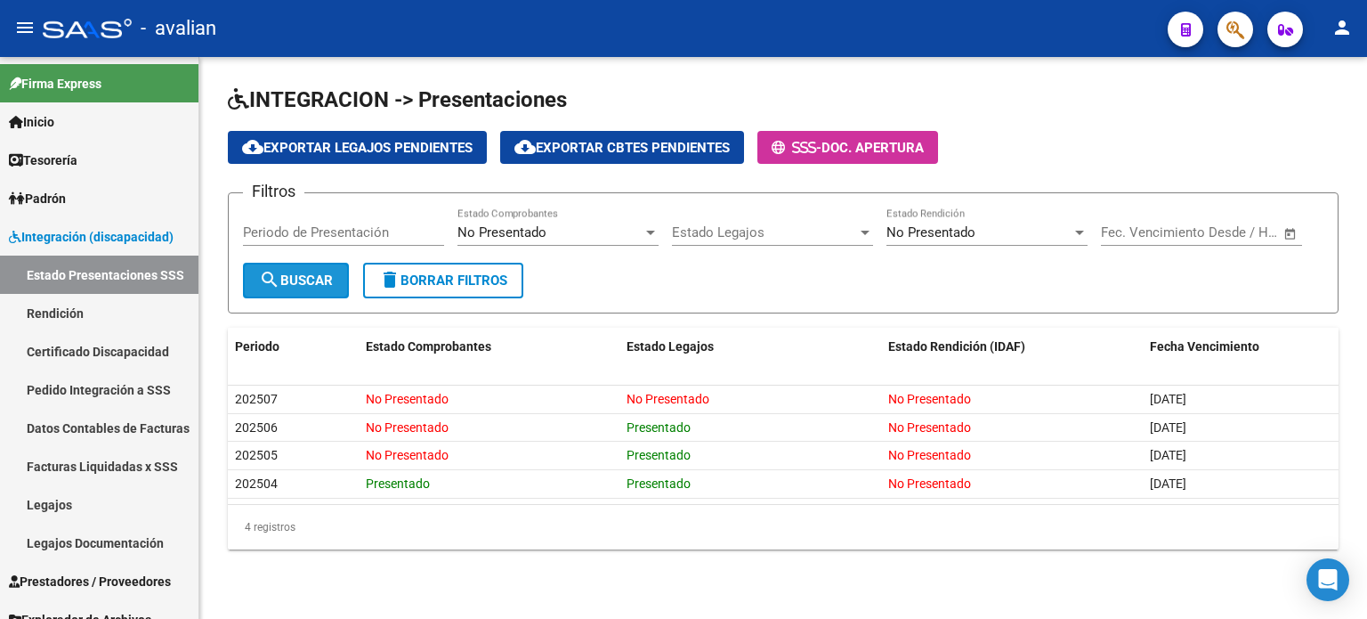
click at [271, 271] on mat-icon "search" at bounding box center [269, 279] width 21 height 21
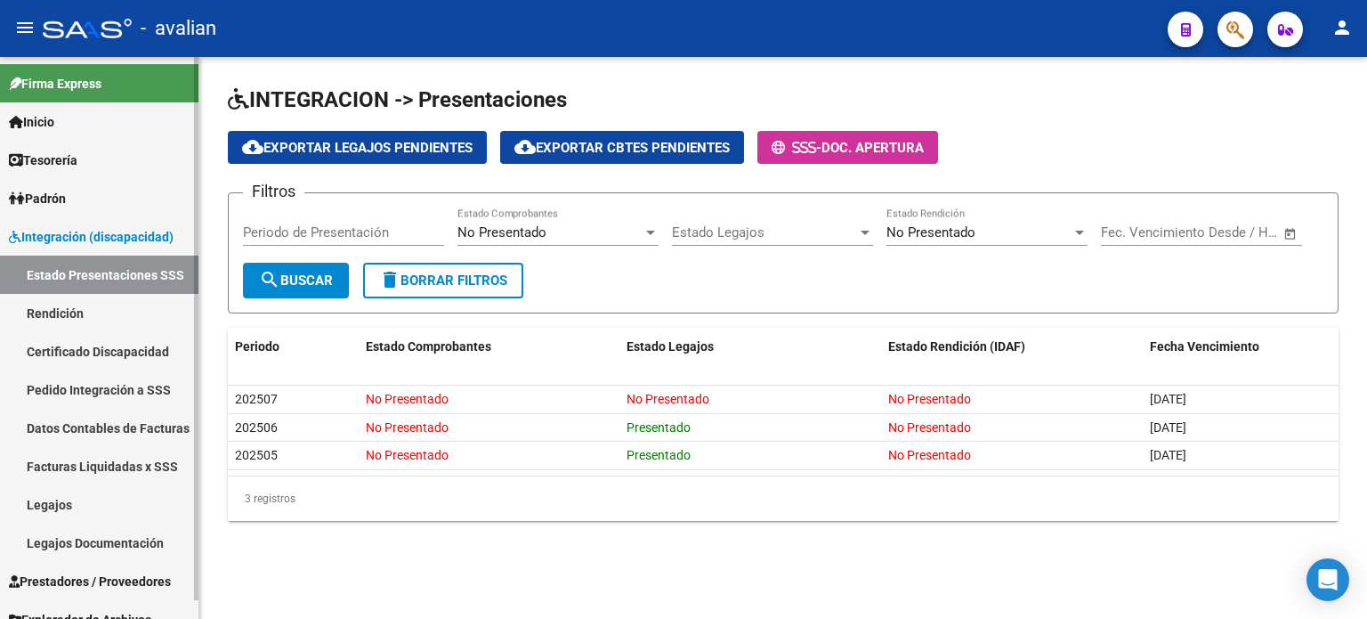
click at [82, 399] on link "Pedido Integración a SSS" at bounding box center [99, 389] width 198 height 38
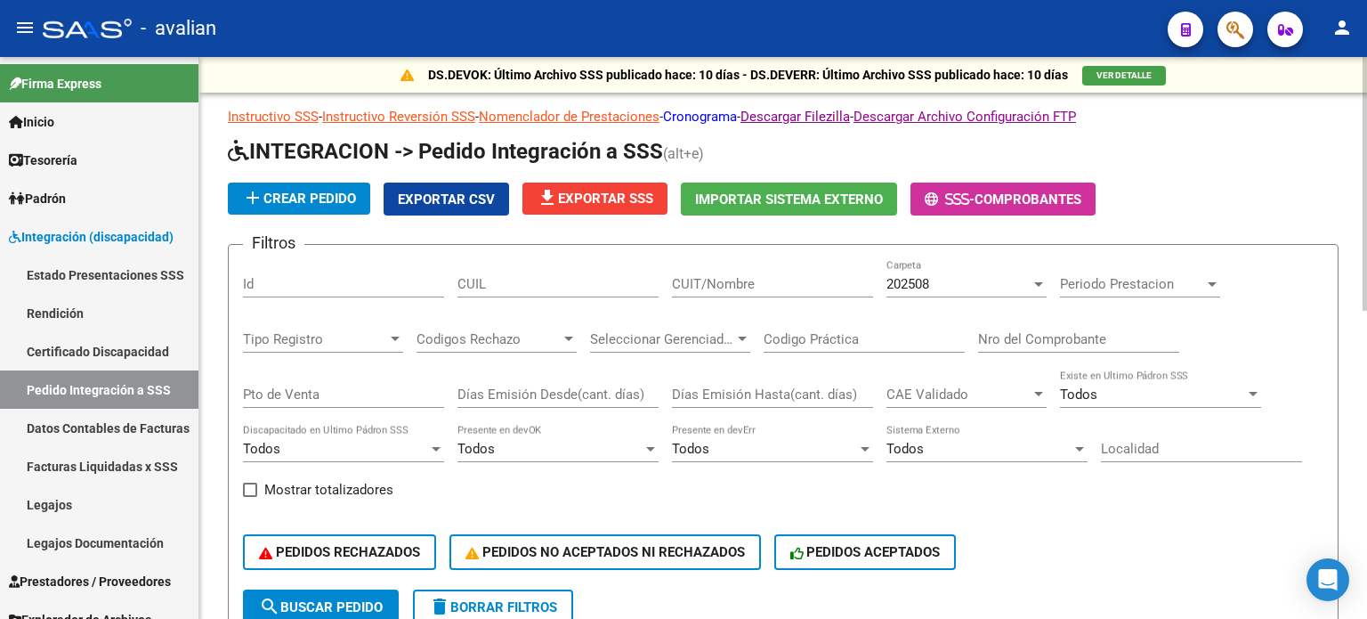
click at [737, 118] on link "Cronograma" at bounding box center [700, 117] width 74 height 16
click at [1312, 577] on div "Open Intercom Messenger" at bounding box center [1328, 579] width 47 height 47
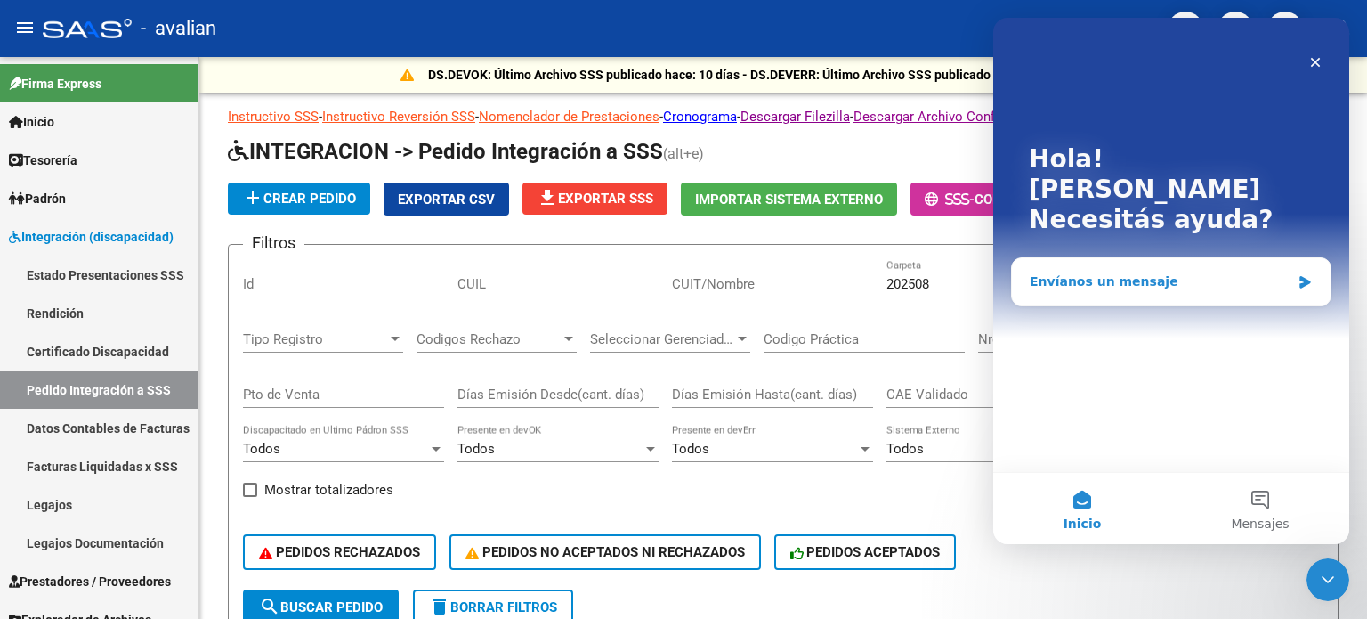
click at [1107, 258] on div "Envíanos un mensaje" at bounding box center [1171, 281] width 319 height 47
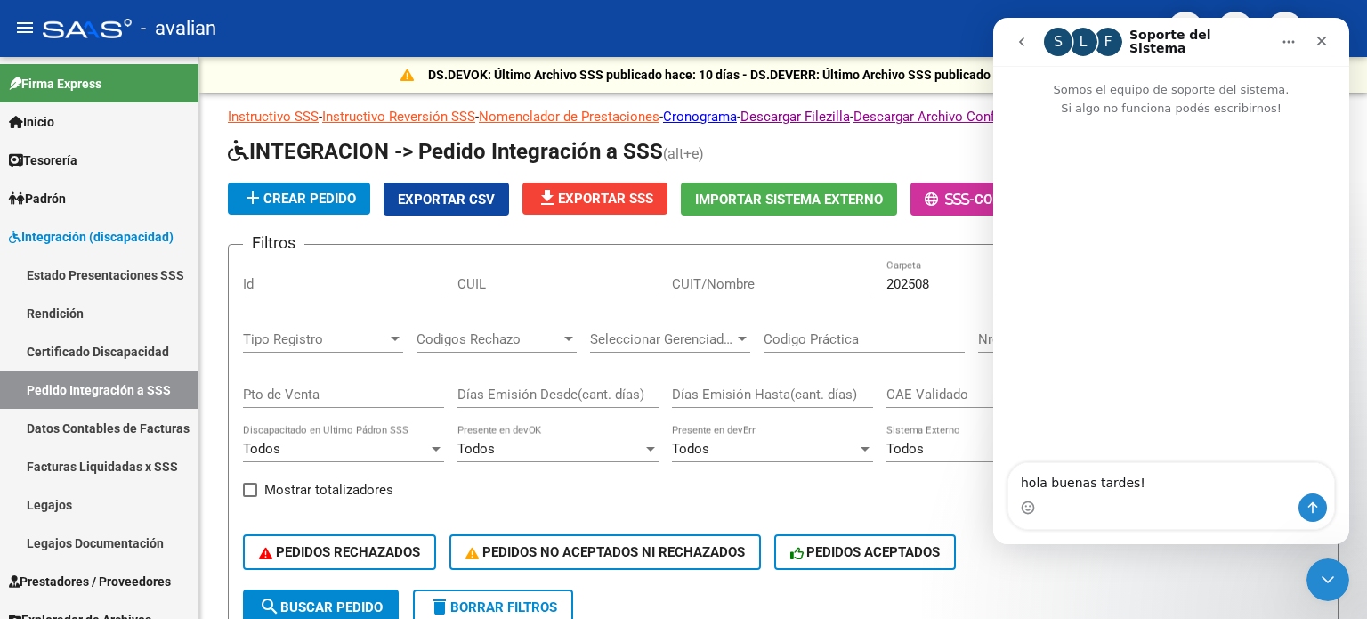
type textarea "hola buenas tardes!!"
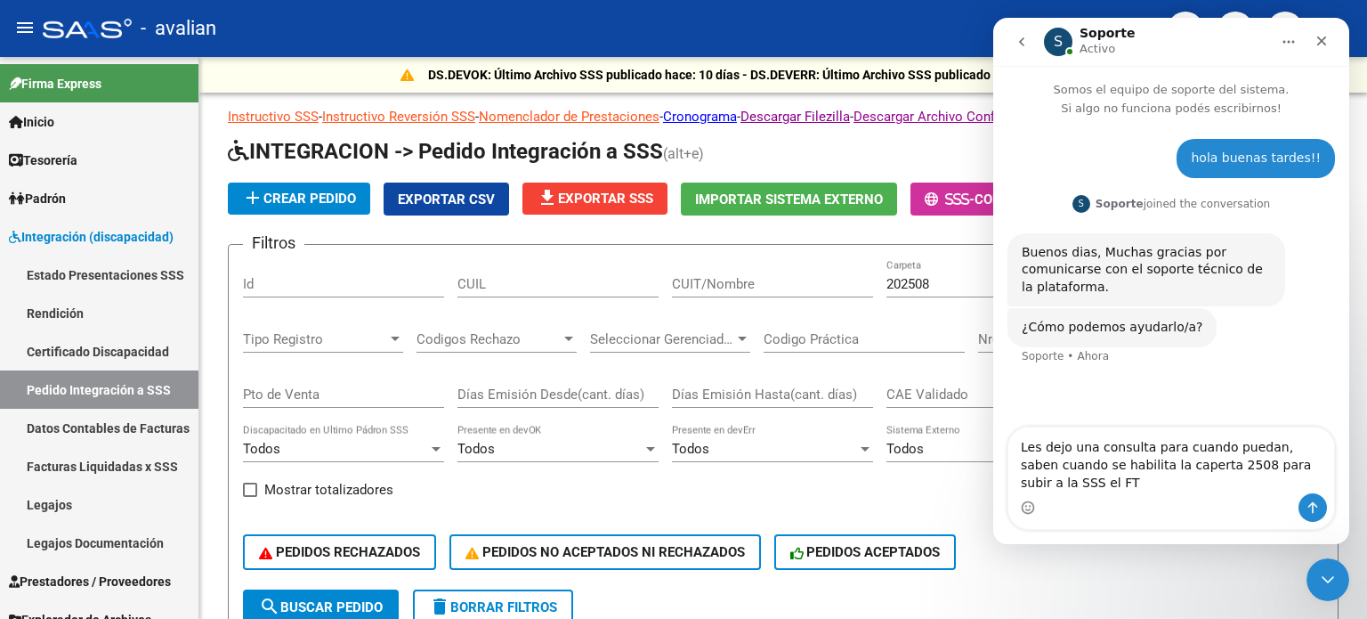
type textarea "Les dejo una consulta para cuando puedan, saben cuando se habilita la caperta 2…"
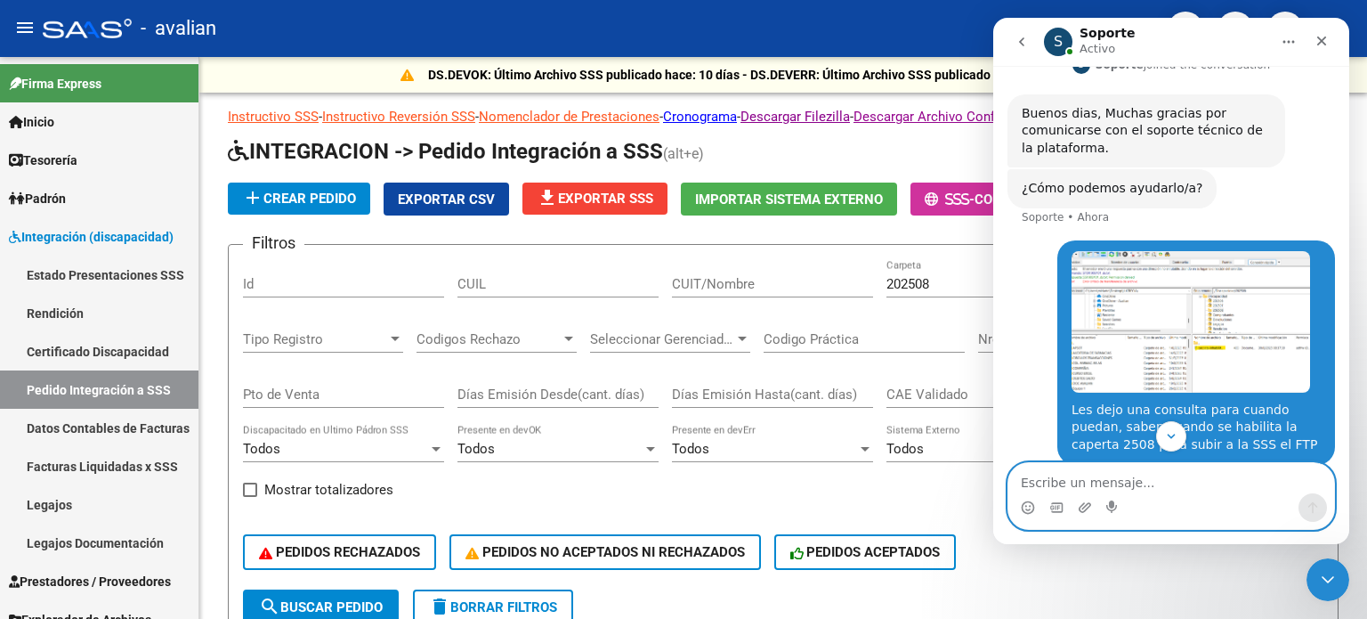
scroll to position [158, 0]
